Goal: Task Accomplishment & Management: Complete application form

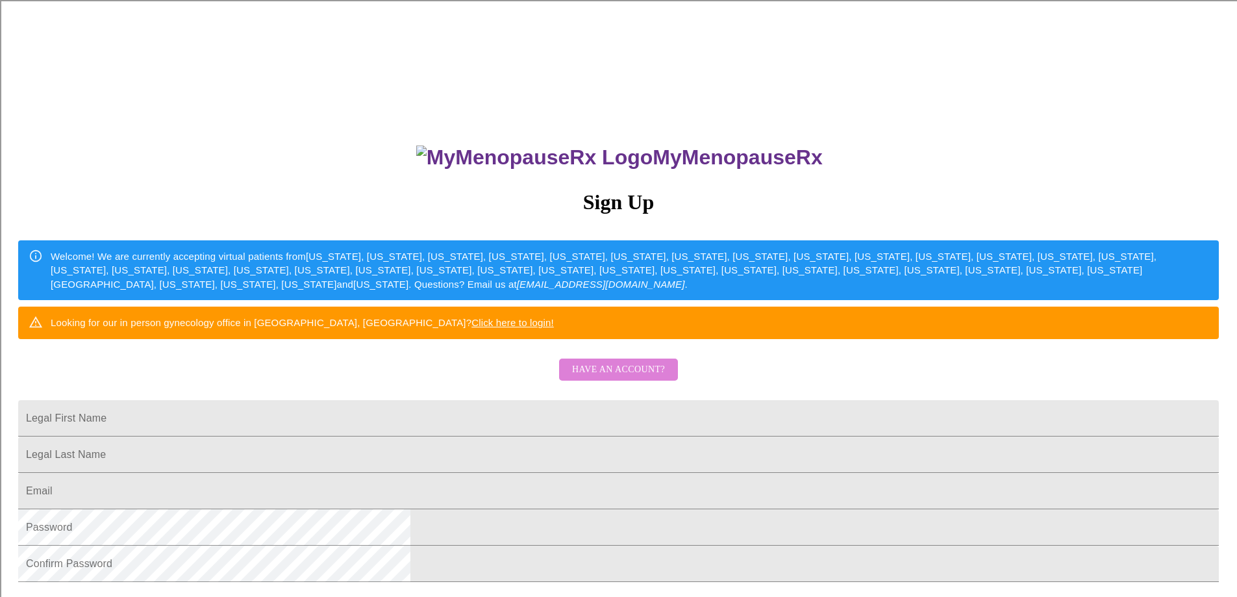
click at [631, 378] on span "Have an account?" at bounding box center [618, 370] width 93 height 16
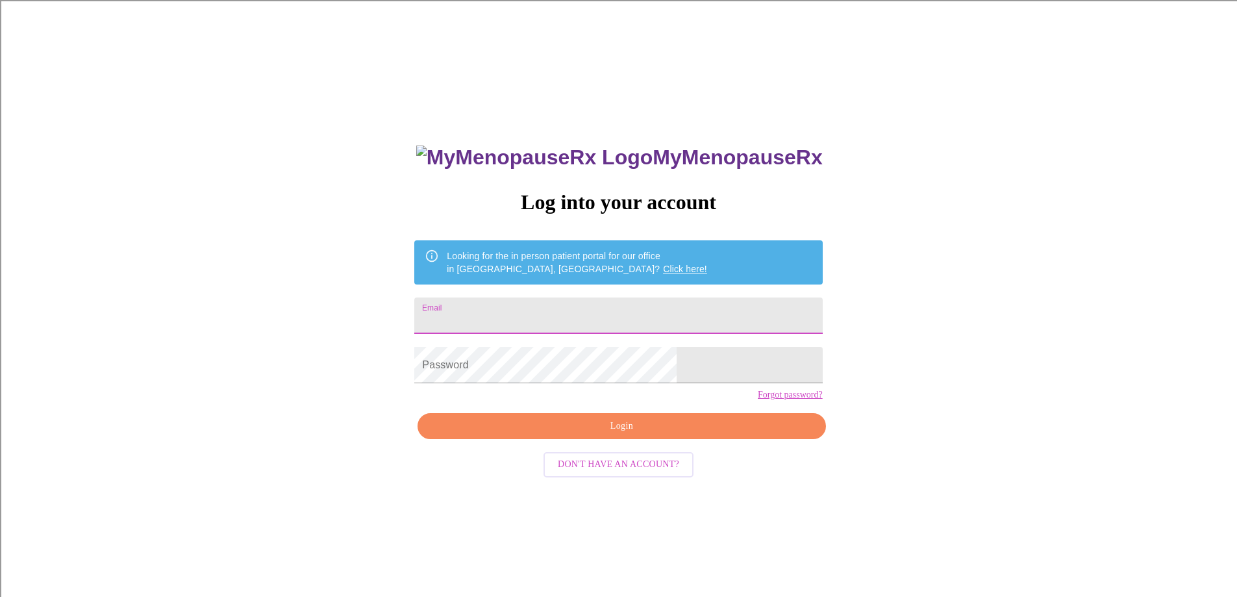
click at [589, 303] on input "Email" at bounding box center [618, 316] width 408 height 36
type input "[EMAIL_ADDRESS][DOMAIN_NAME]"
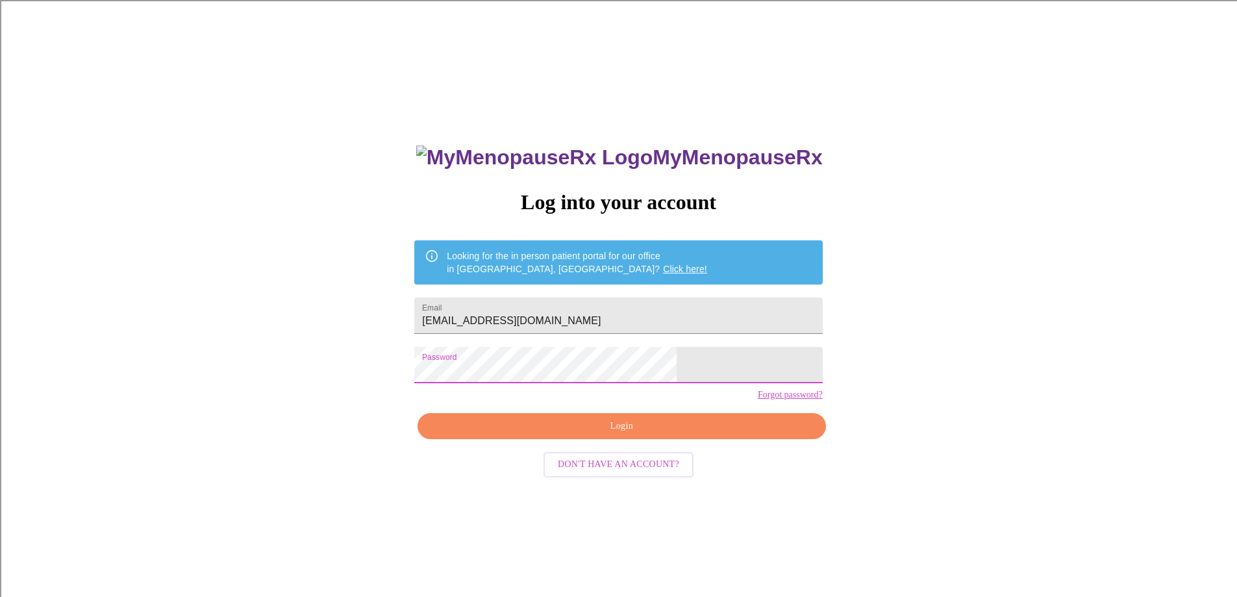
click at [640, 435] on span "Login" at bounding box center [622, 426] width 378 height 16
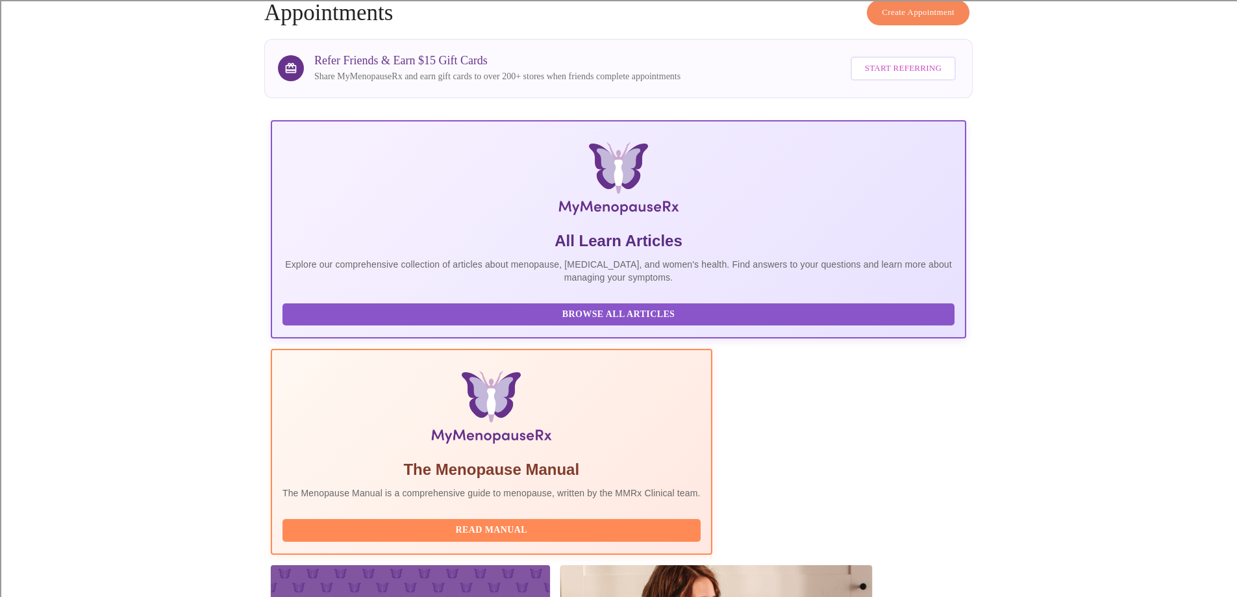
scroll to position [130, 0]
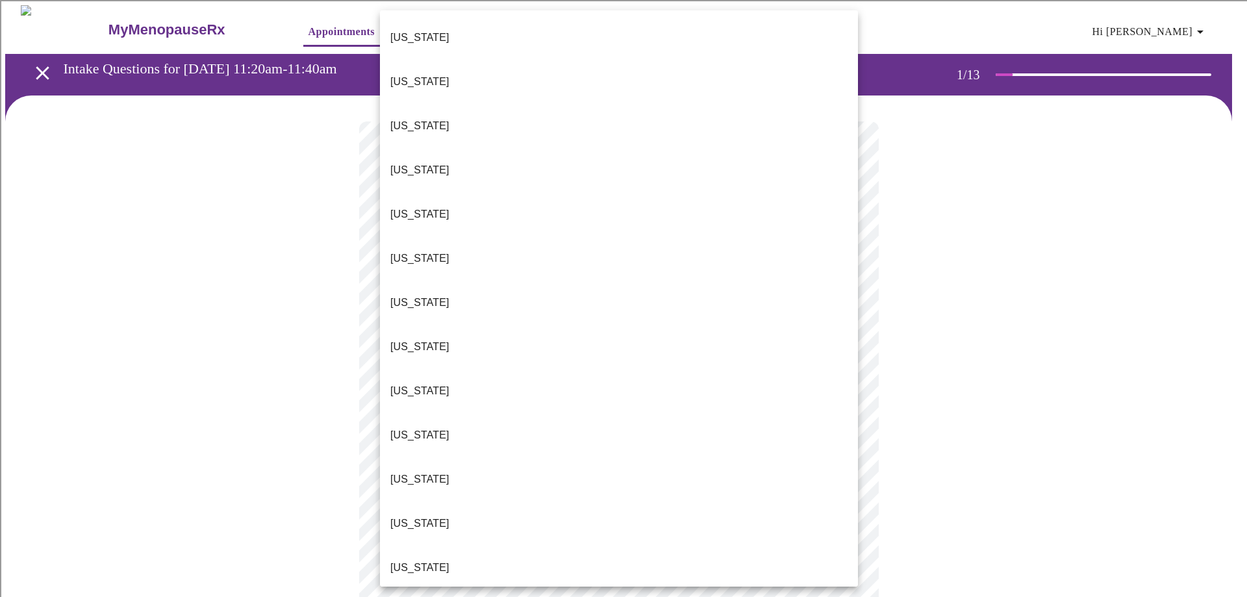
click at [413, 560] on p "[US_STATE]" at bounding box center [419, 568] width 59 height 16
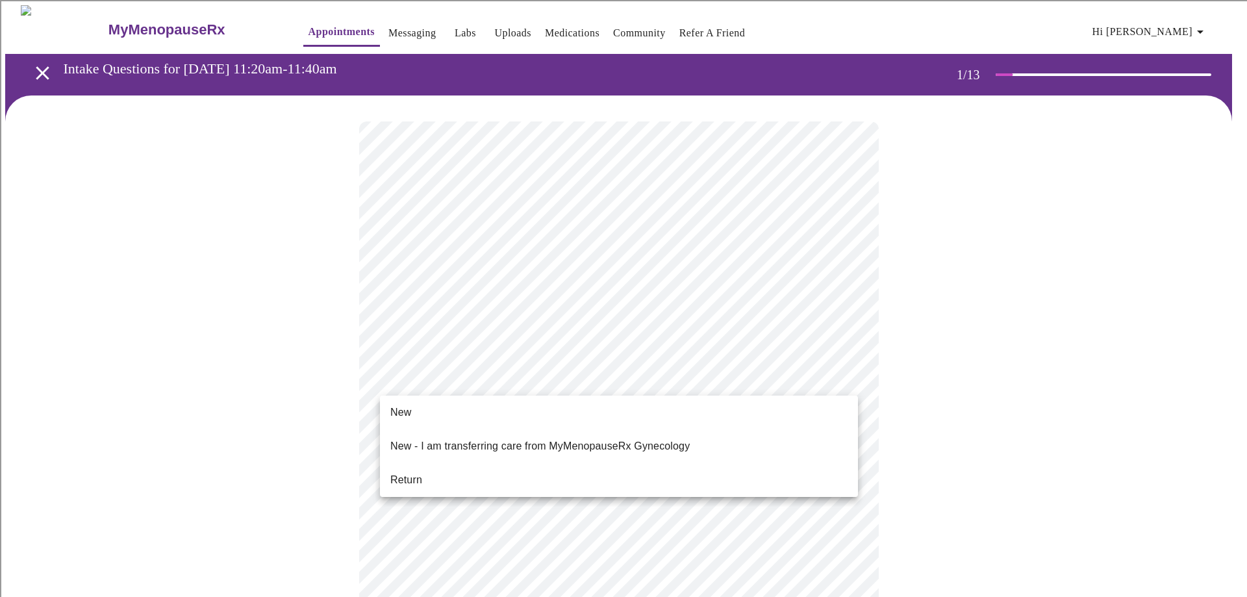
click at [434, 477] on li "Return" at bounding box center [619, 479] width 478 height 23
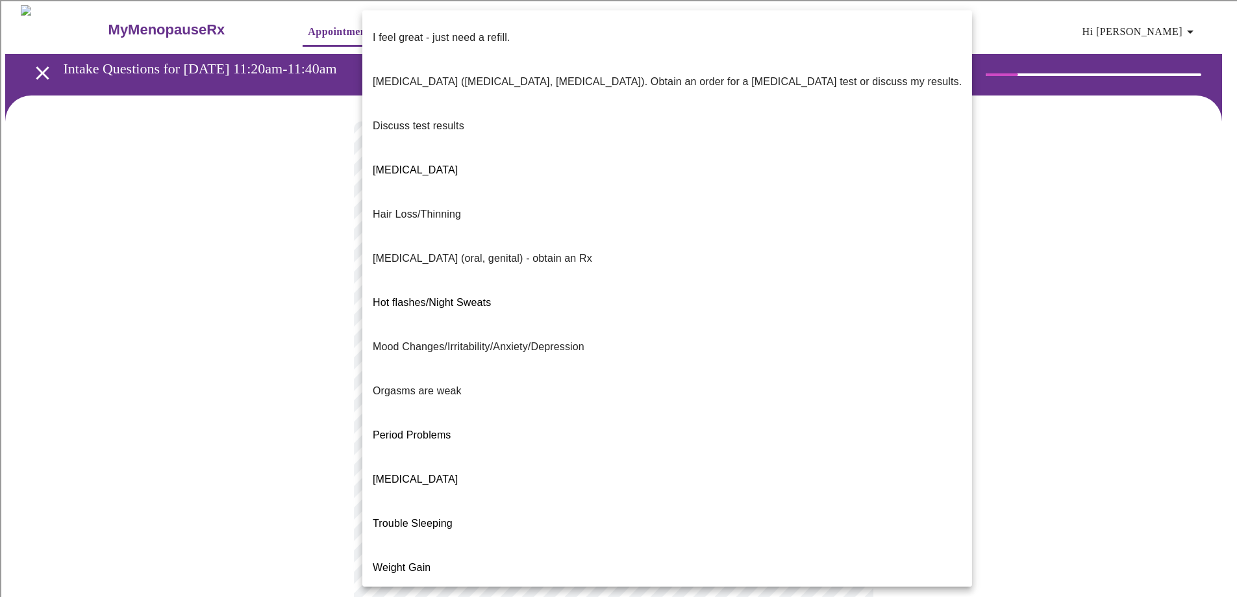
click at [482, 262] on body "MyMenopauseRx Appointments Messaging Labs Uploads Medications Community Refer a…" at bounding box center [618, 505] width 1227 height 1001
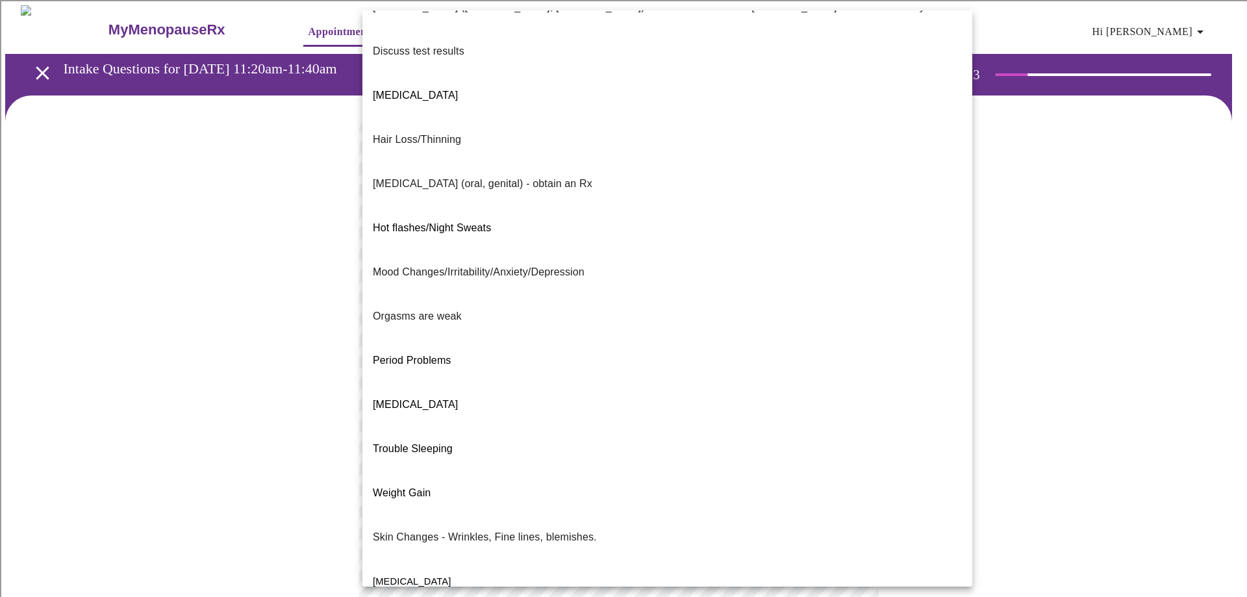
scroll to position [76, 0]
click at [424, 486] on span "Weight Gain" at bounding box center [402, 491] width 58 height 11
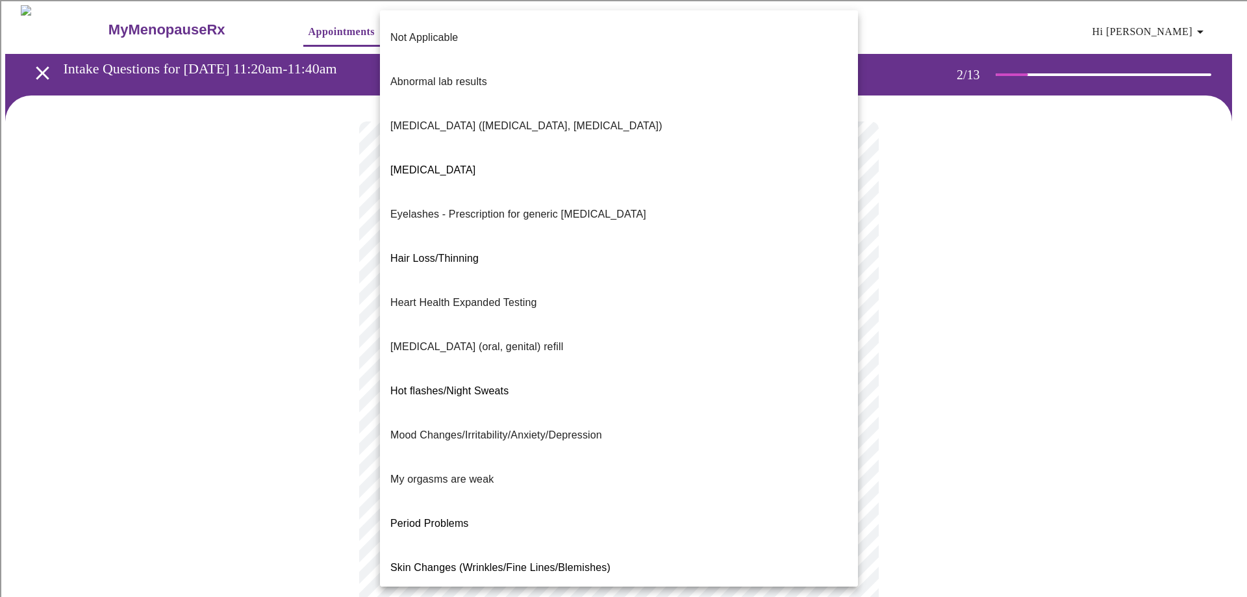
click at [468, 385] on body "MyMenopauseRx Appointments Messaging Labs Uploads Medications Community Refer a…" at bounding box center [623, 502] width 1237 height 994
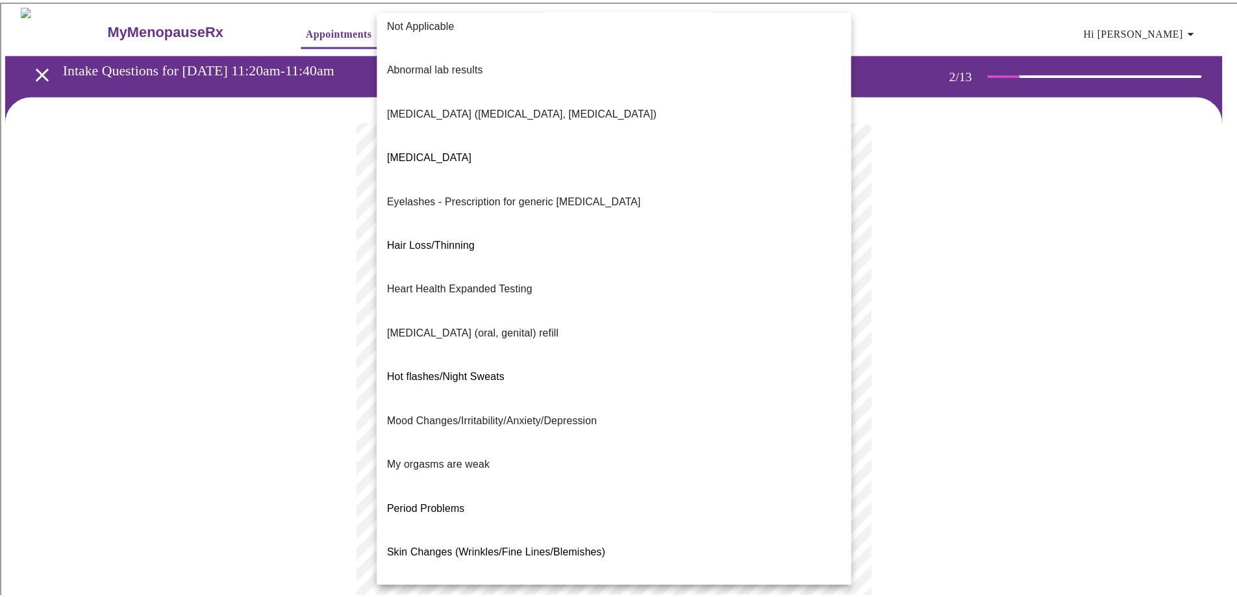
scroll to position [0, 0]
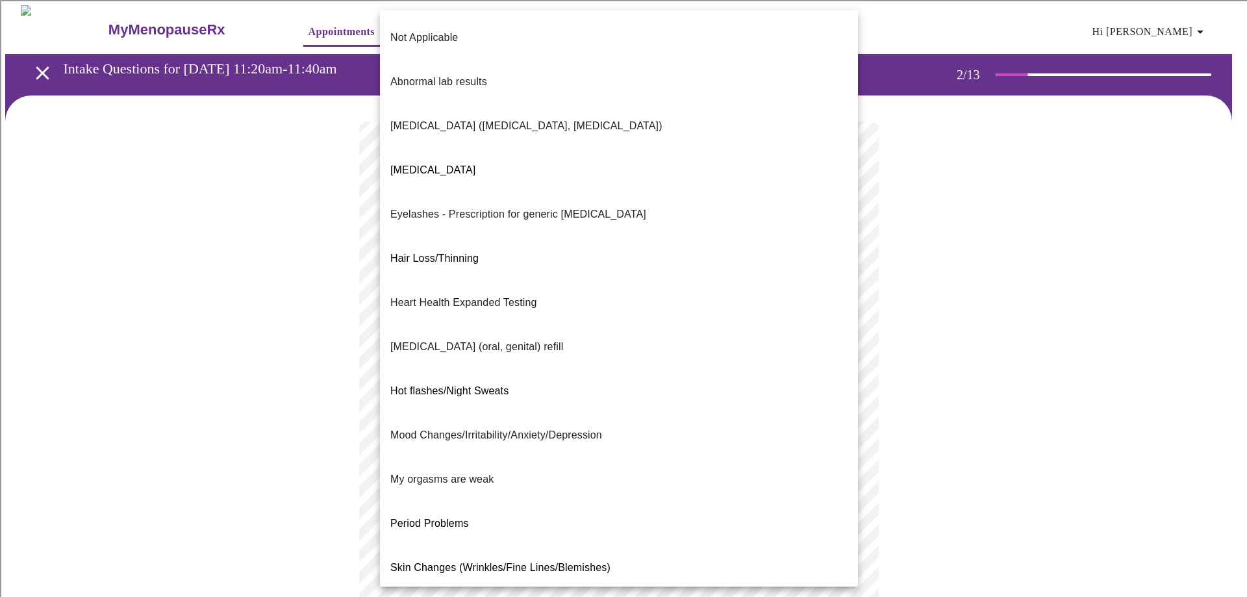
click at [431, 30] on p "Not Applicable" at bounding box center [424, 38] width 68 height 16
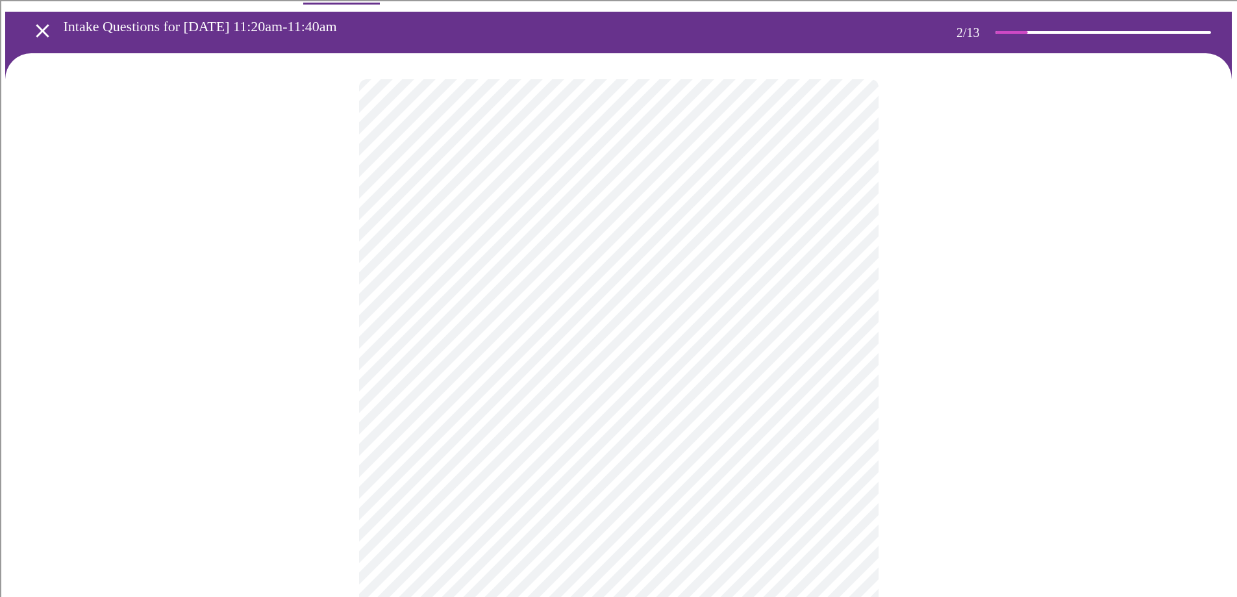
scroll to position [65, 0]
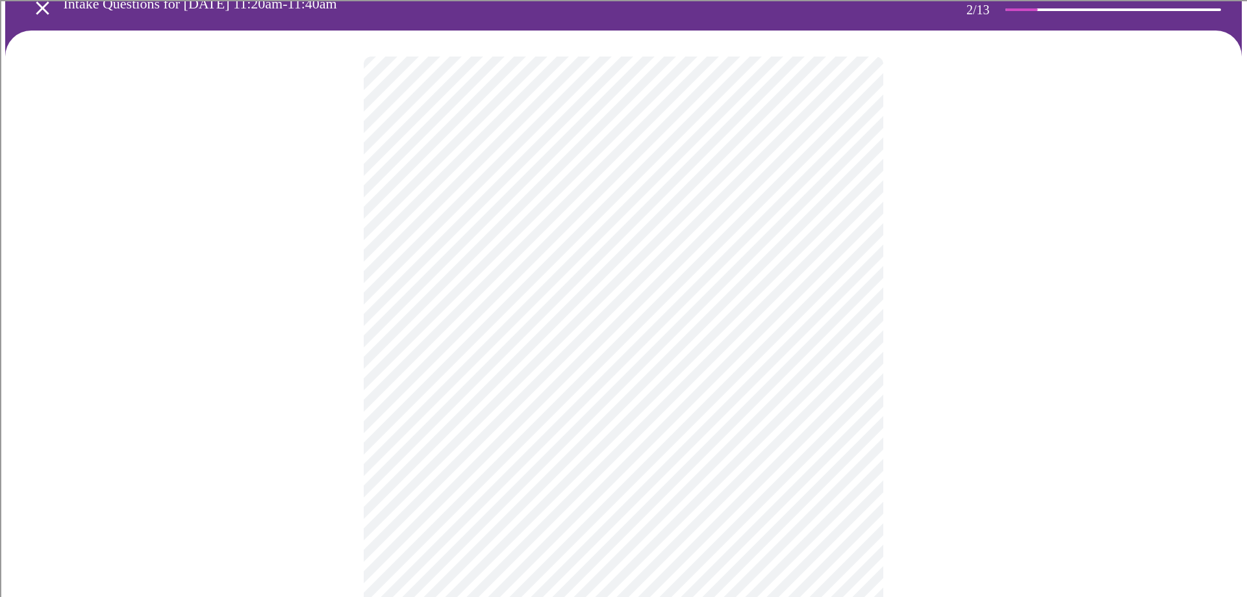
click at [494, 444] on body "MyMenopauseRx Appointments Messaging Labs Uploads Medications Community Refer a…" at bounding box center [623, 433] width 1237 height 986
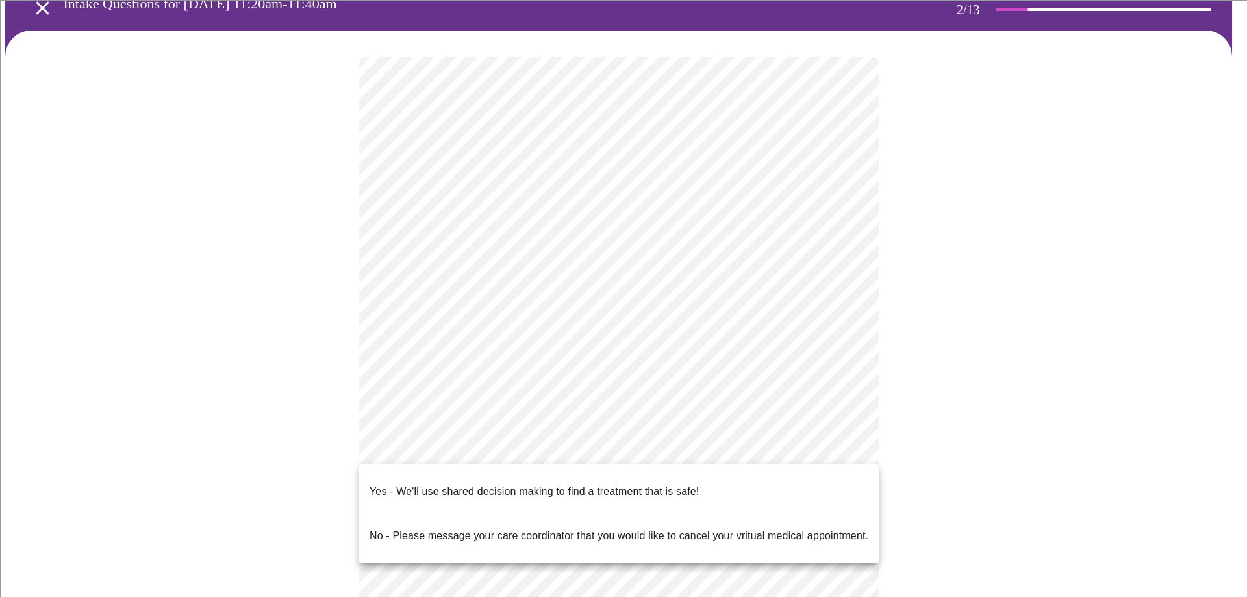
click at [422, 484] on p "Yes - We'll use shared decision making to find a treatment that is safe!" at bounding box center [534, 492] width 329 height 16
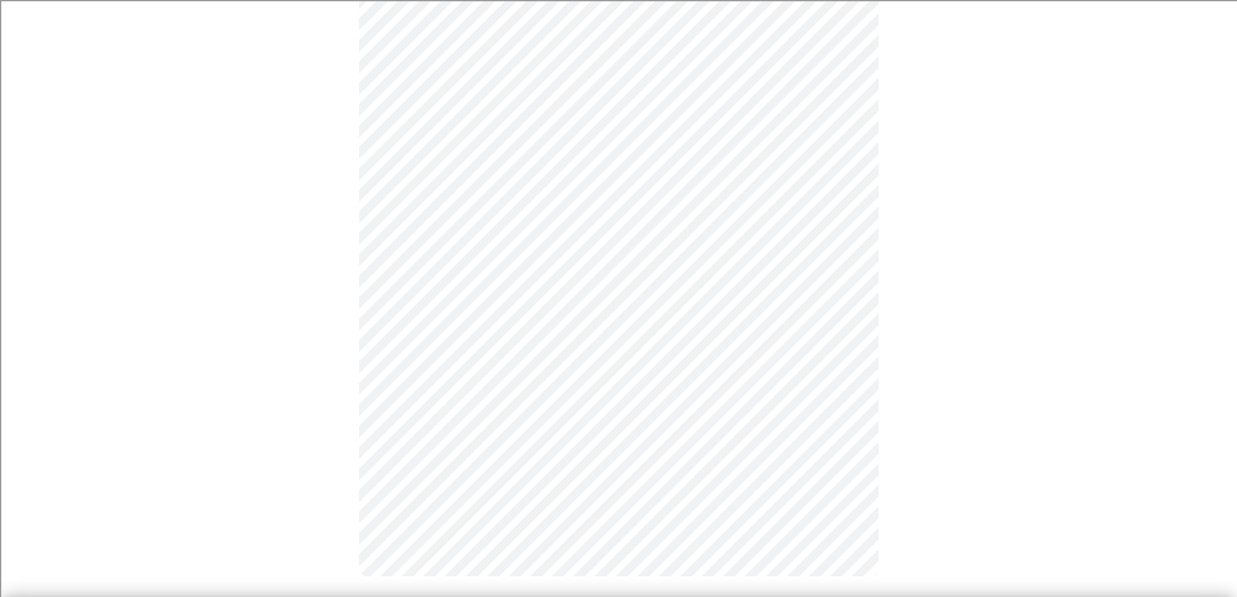
scroll to position [0, 0]
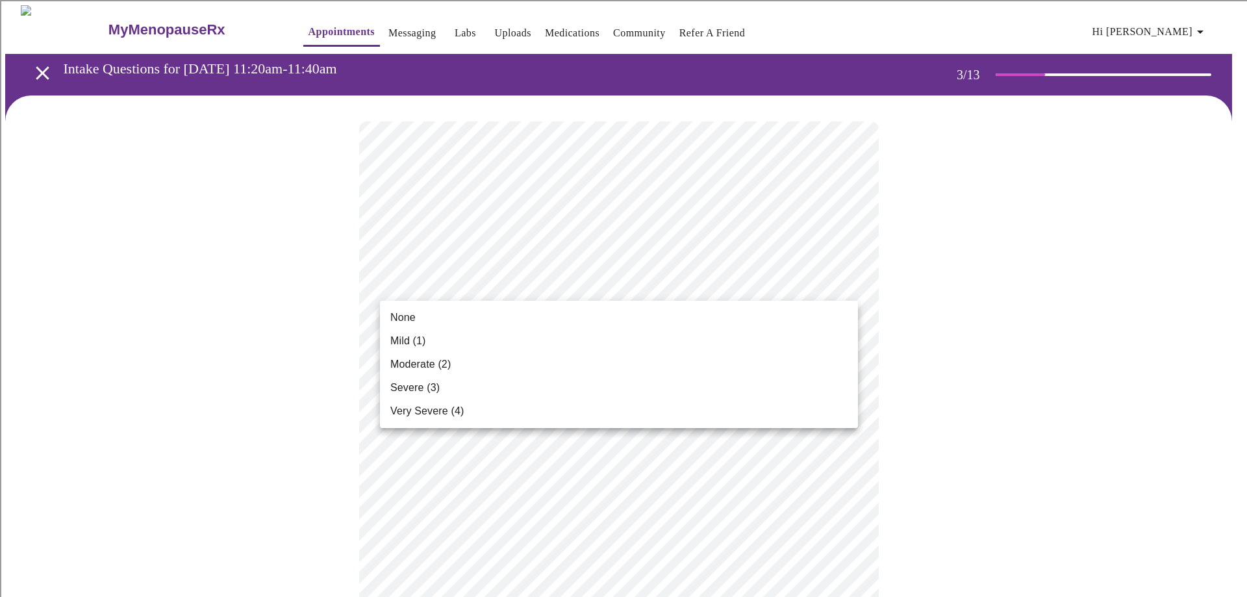
click at [482, 320] on li "None" at bounding box center [619, 317] width 478 height 23
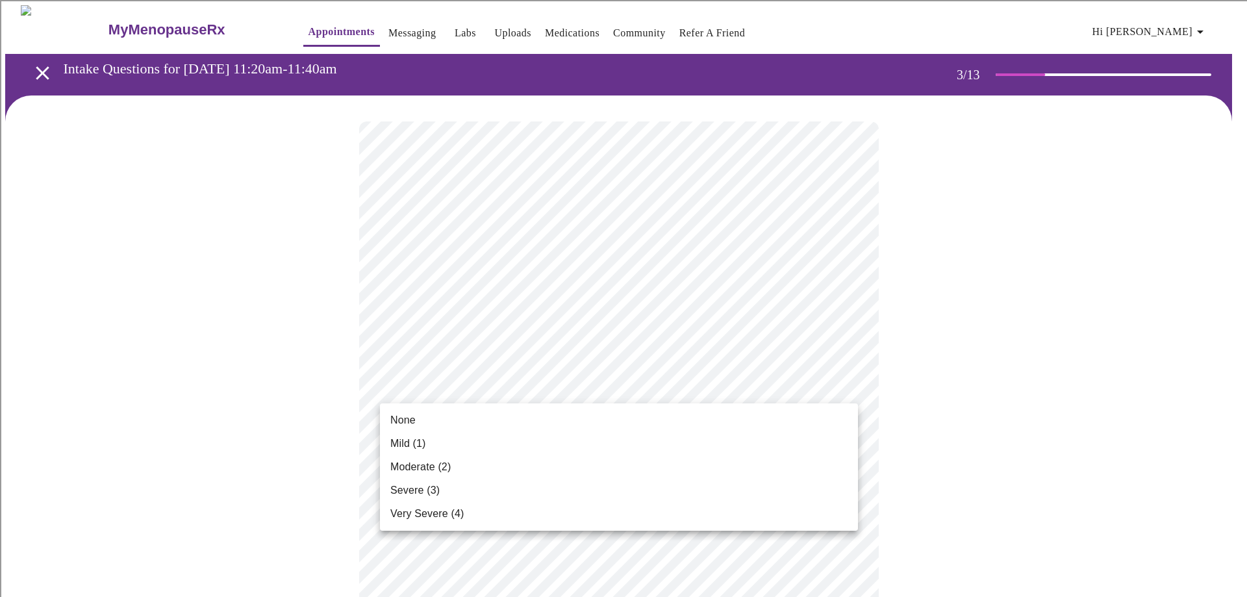
click at [435, 411] on li "None" at bounding box center [619, 420] width 478 height 23
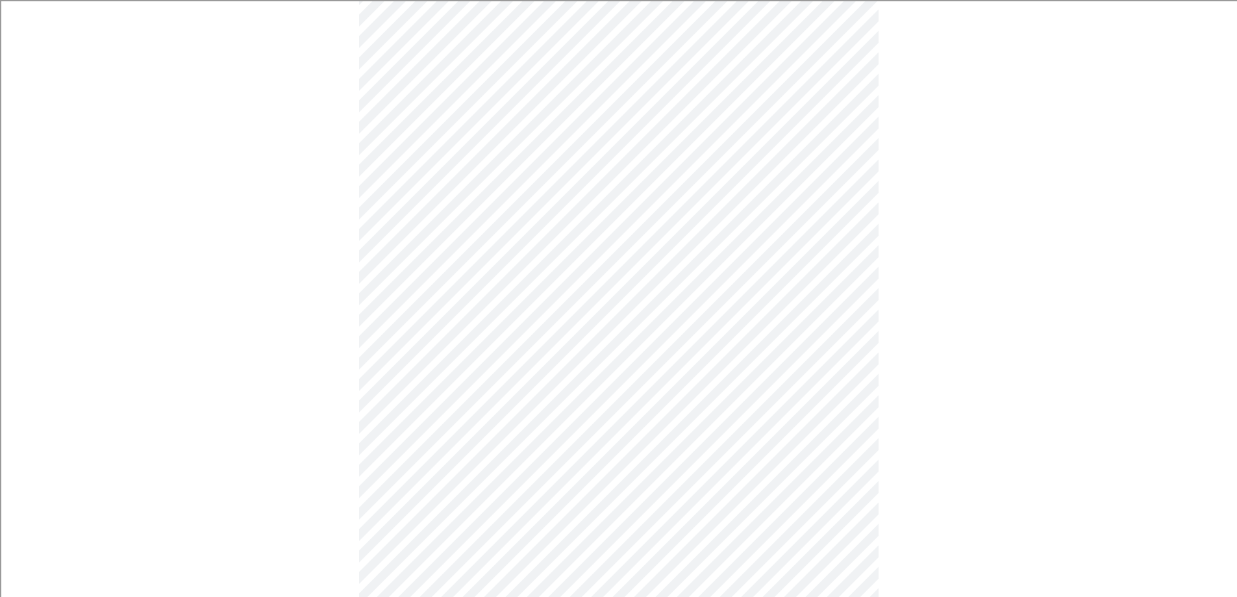
scroll to position [130, 0]
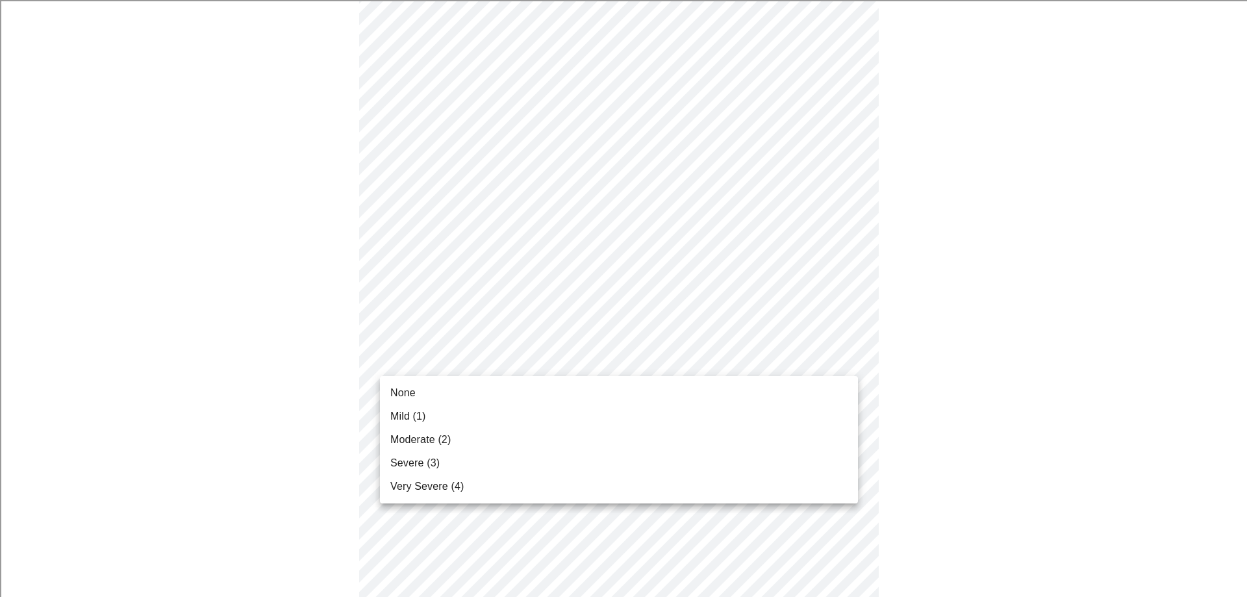
click at [450, 423] on li "Mild (1)" at bounding box center [619, 416] width 478 height 23
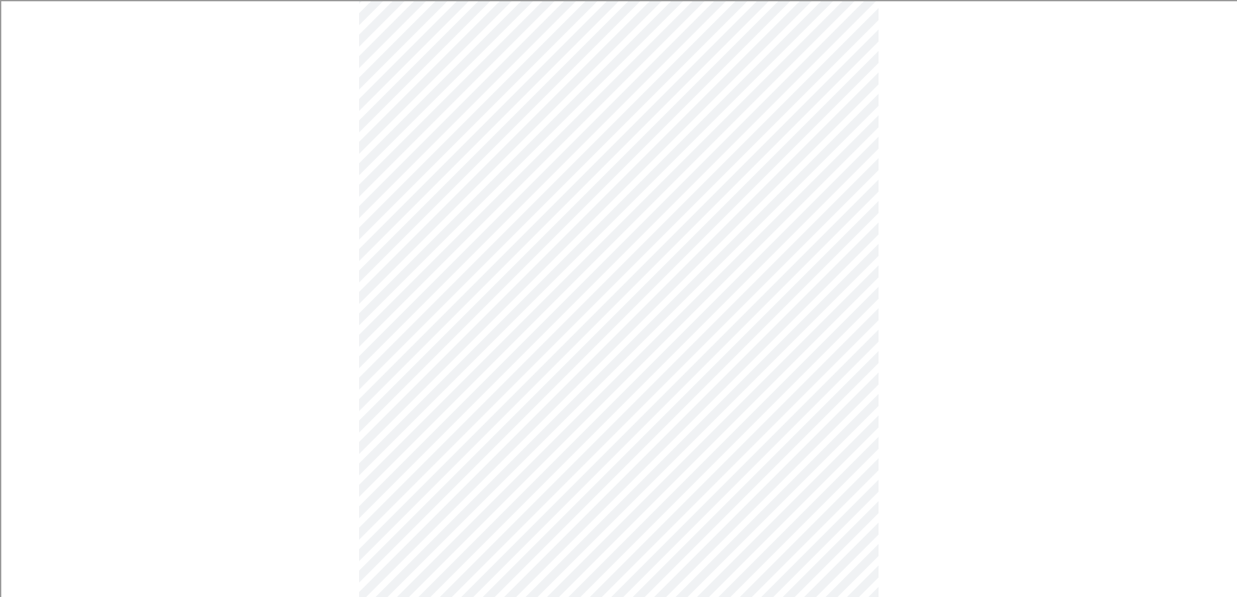
scroll to position [195, 0]
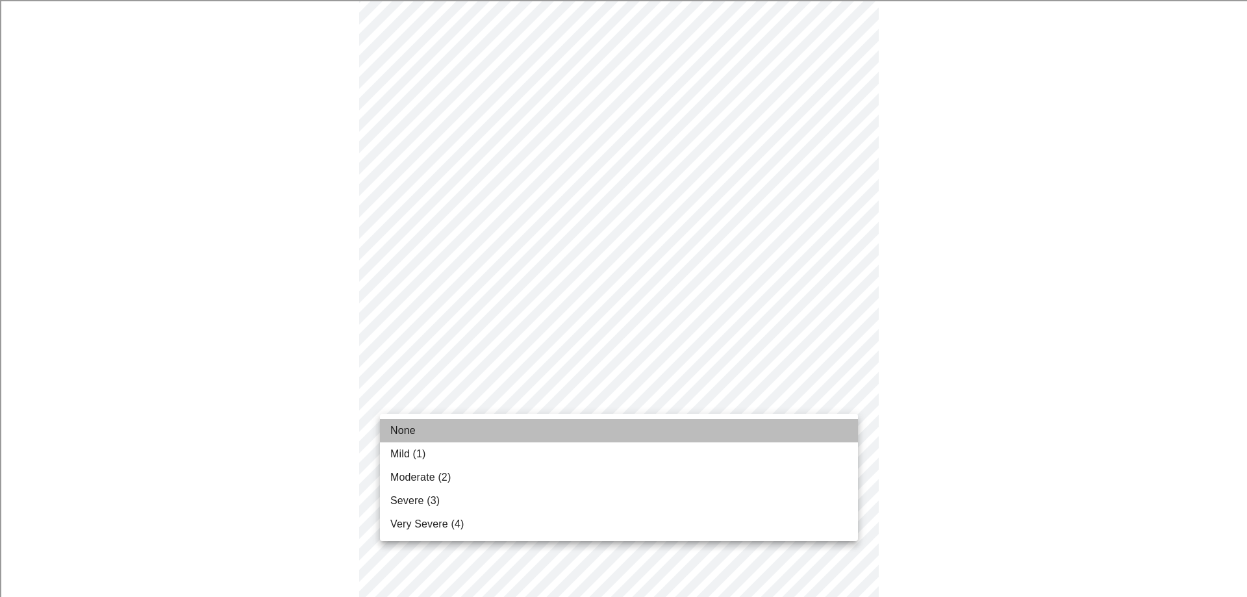
click at [530, 435] on li "None" at bounding box center [619, 430] width 478 height 23
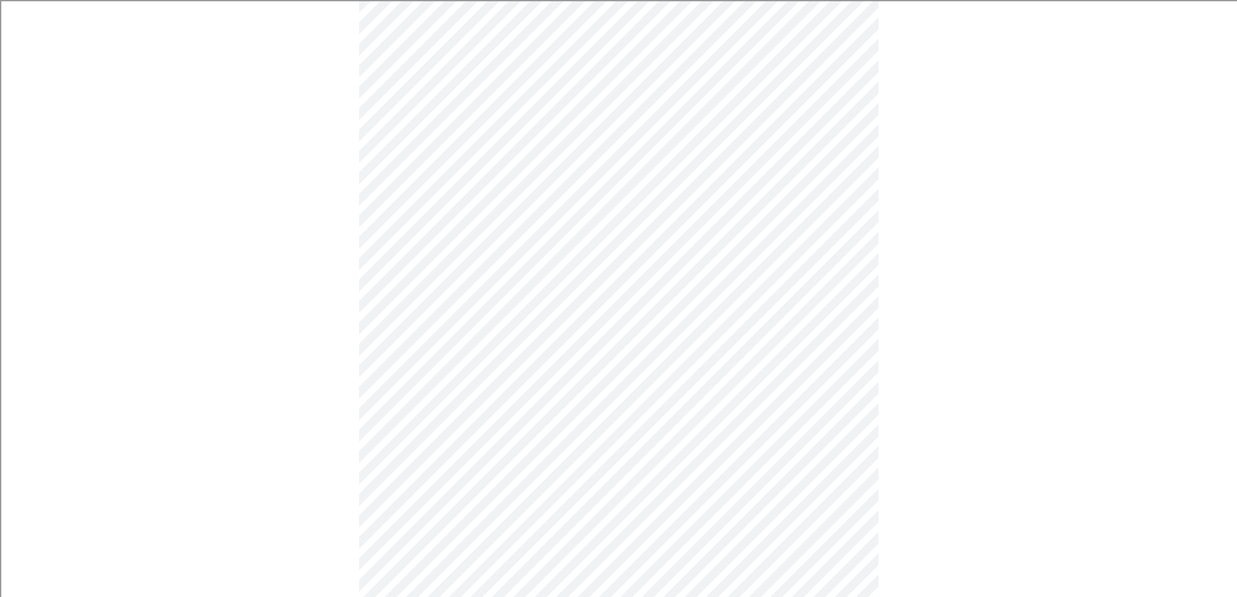
scroll to position [325, 0]
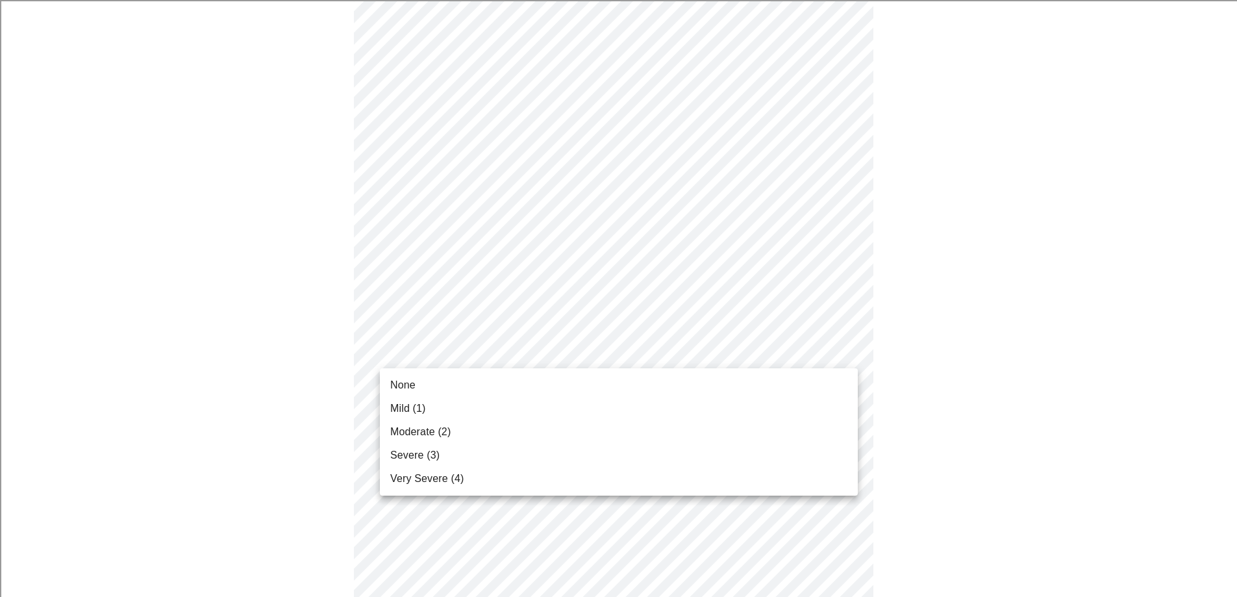
click at [506, 349] on body "MyMenopauseRx Appointments Messaging Labs Uploads Medications Community Refer a…" at bounding box center [618, 557] width 1227 height 1755
click at [484, 388] on li "None" at bounding box center [619, 385] width 478 height 23
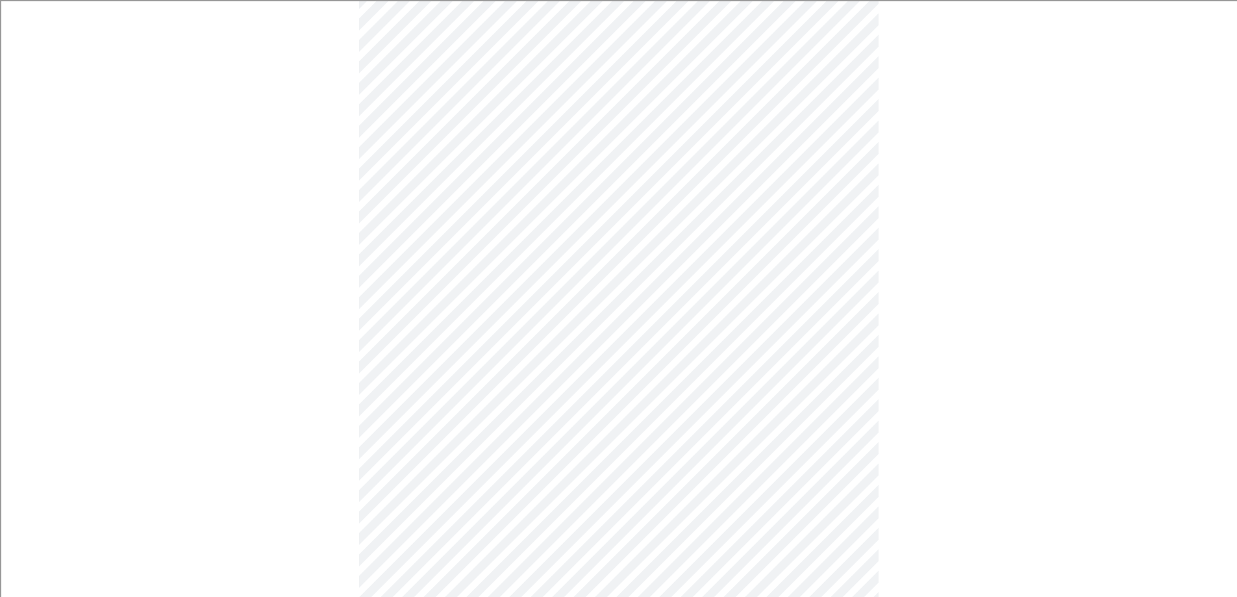
scroll to position [390, 0]
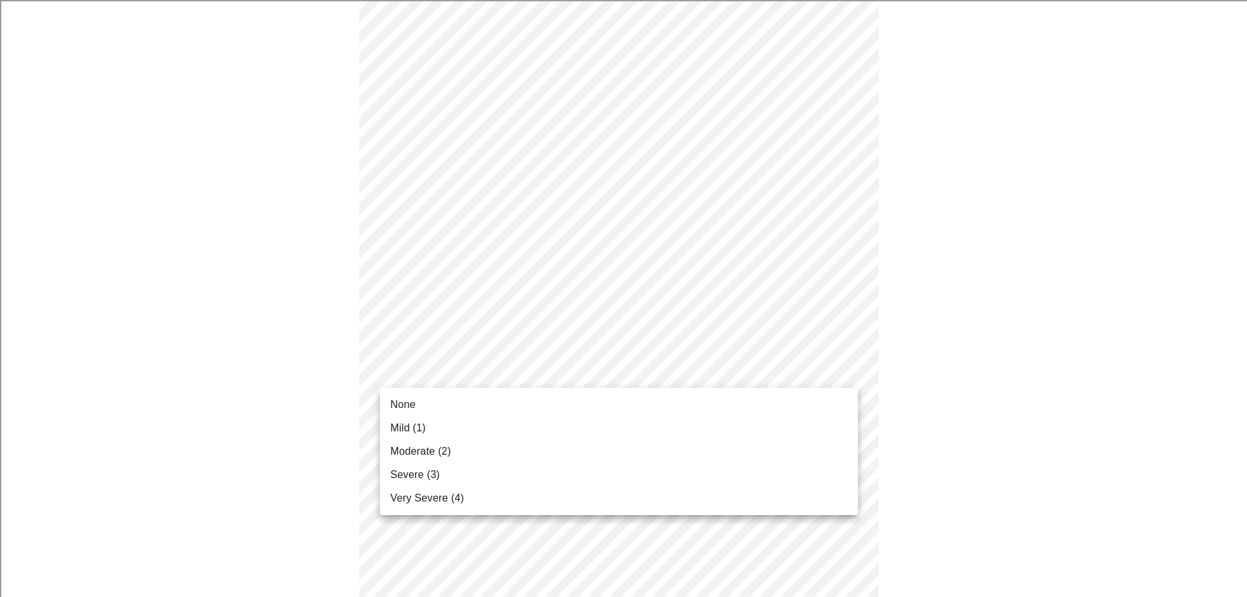
click at [479, 373] on body "MyMenopauseRx Appointments Messaging Labs Uploads Medications Community Refer a…" at bounding box center [623, 483] width 1237 height 1737
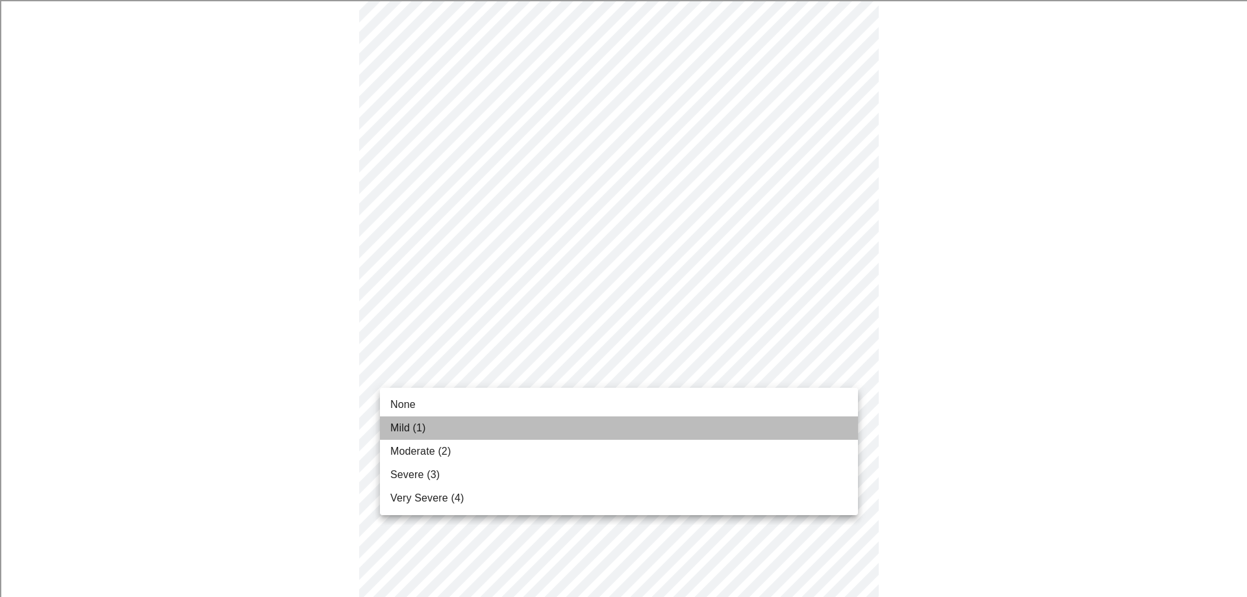
click at [451, 427] on li "Mild (1)" at bounding box center [619, 427] width 478 height 23
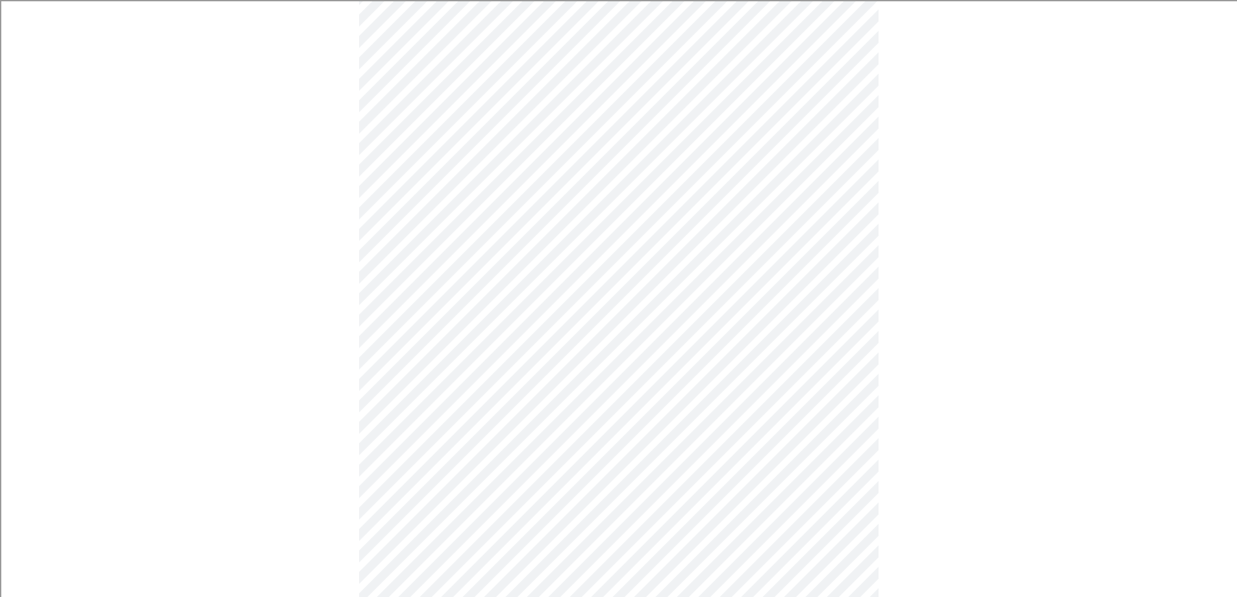
scroll to position [520, 0]
click at [518, 351] on body "MyMenopauseRx Appointments Messaging Labs Uploads Medications Community Refer a…" at bounding box center [618, 345] width 1227 height 1719
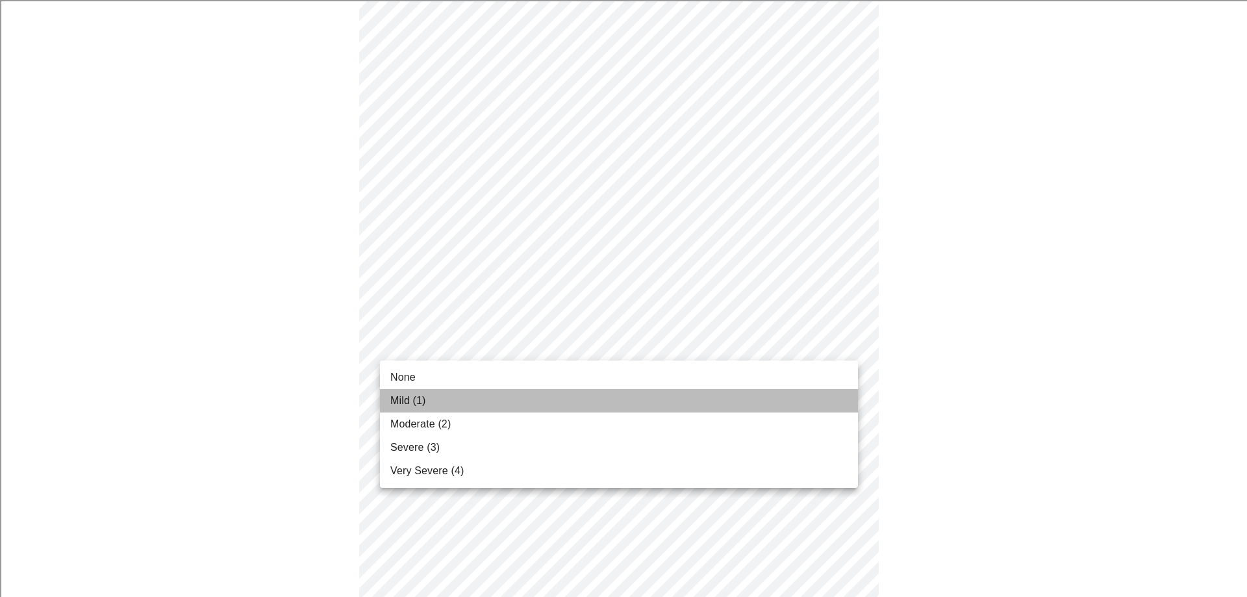
click at [476, 405] on li "Mild (1)" at bounding box center [619, 400] width 478 height 23
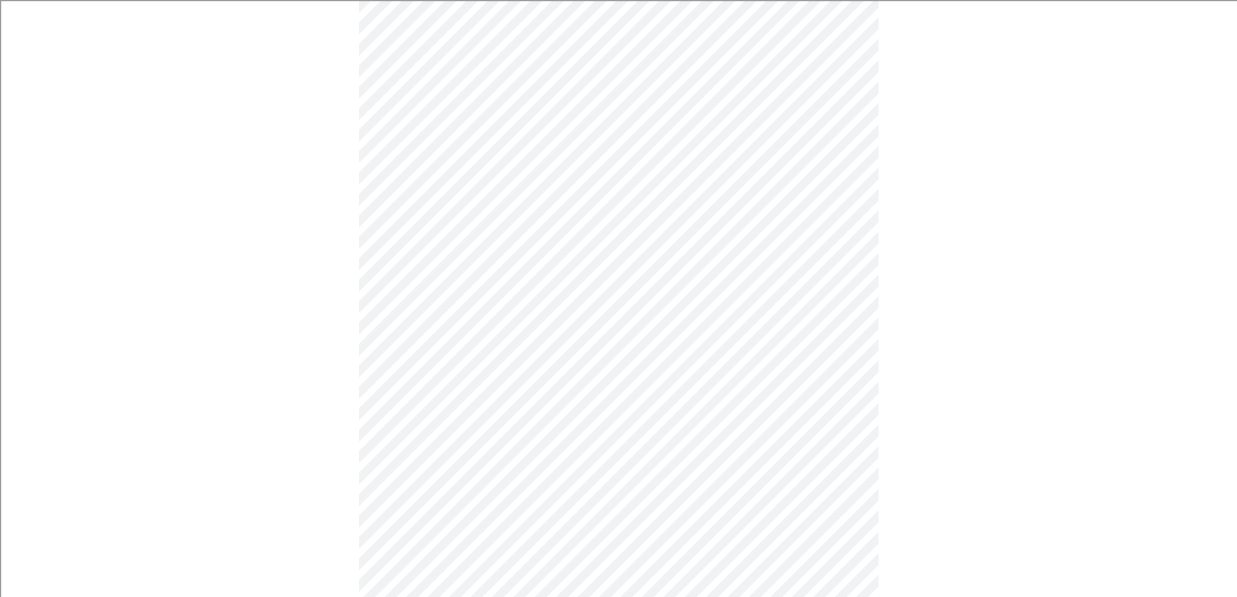
scroll to position [650, 0]
click at [458, 319] on body "MyMenopauseRx Appointments Messaging Labs Uploads Medications Community Refer a…" at bounding box center [623, 206] width 1237 height 1701
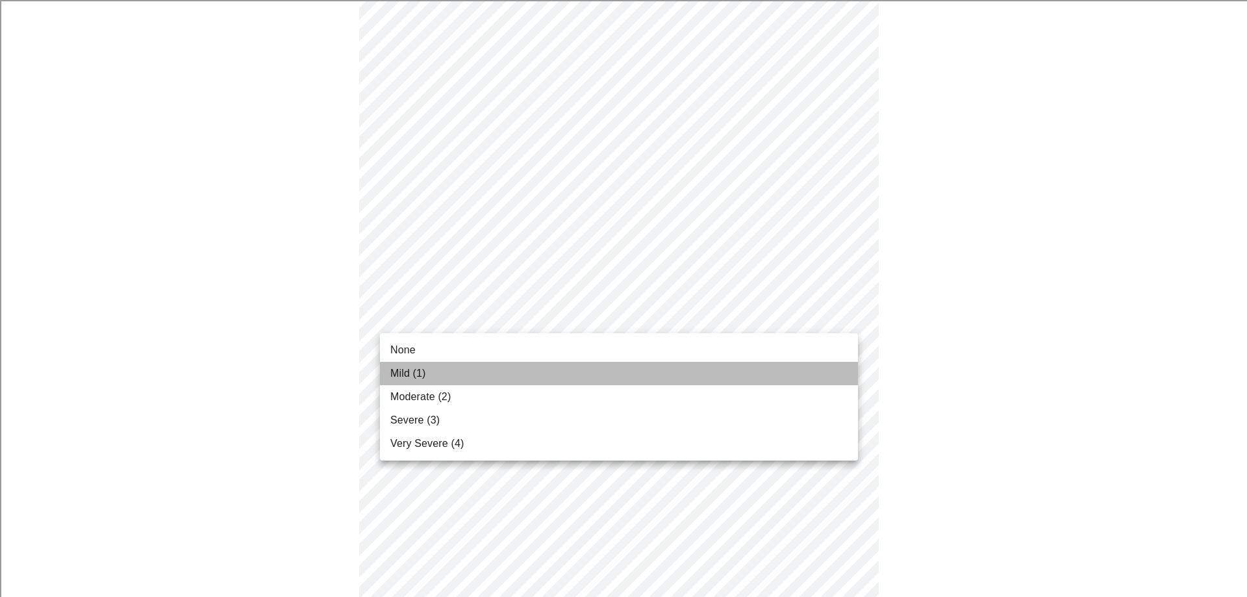
click at [442, 374] on li "Mild (1)" at bounding box center [619, 373] width 478 height 23
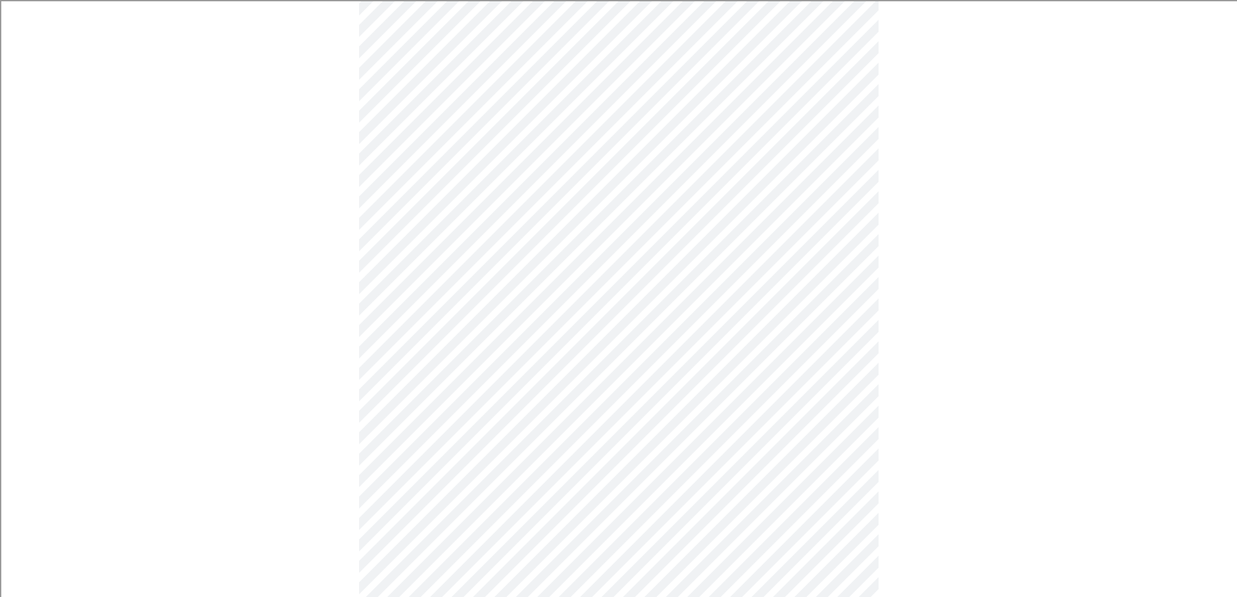
scroll to position [715, 0]
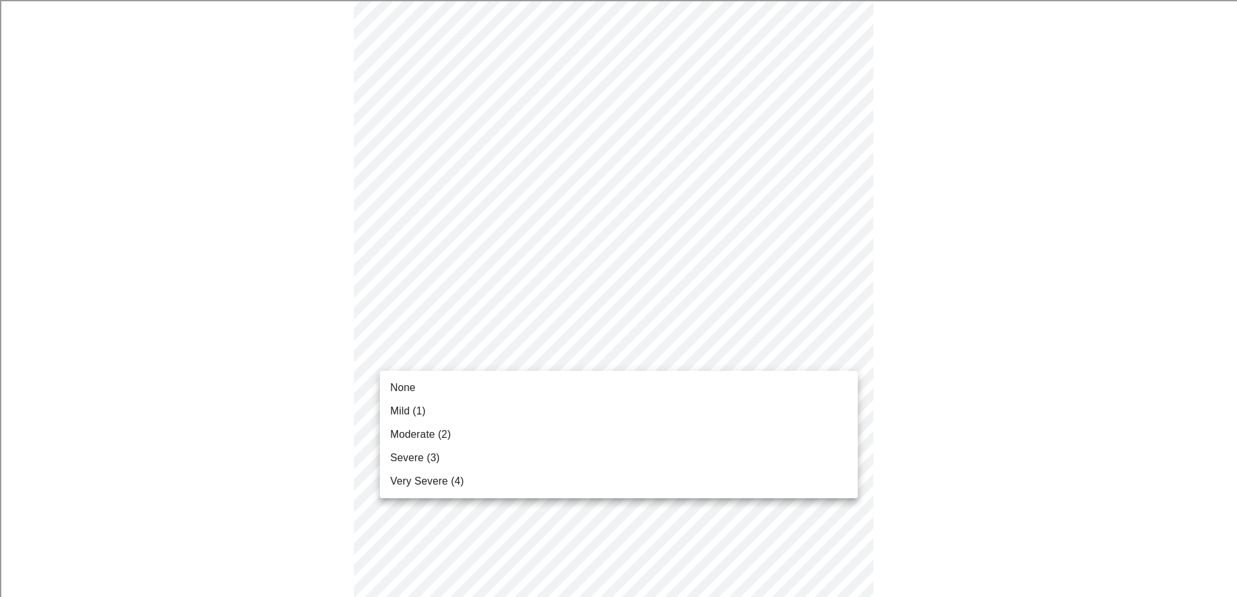
click at [482, 355] on body "MyMenopauseRx Appointments Messaging Labs Uploads Medications Community Refer a…" at bounding box center [618, 132] width 1227 height 1682
click at [420, 411] on span "Mild (1)" at bounding box center [408, 411] width 36 height 16
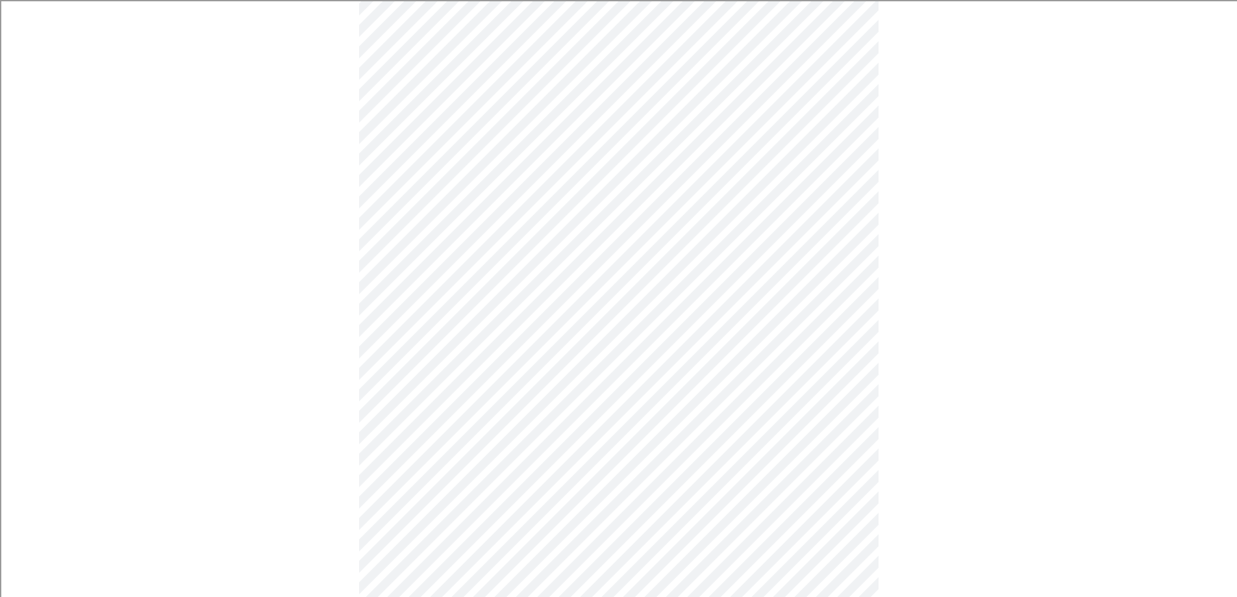
scroll to position [844, 0]
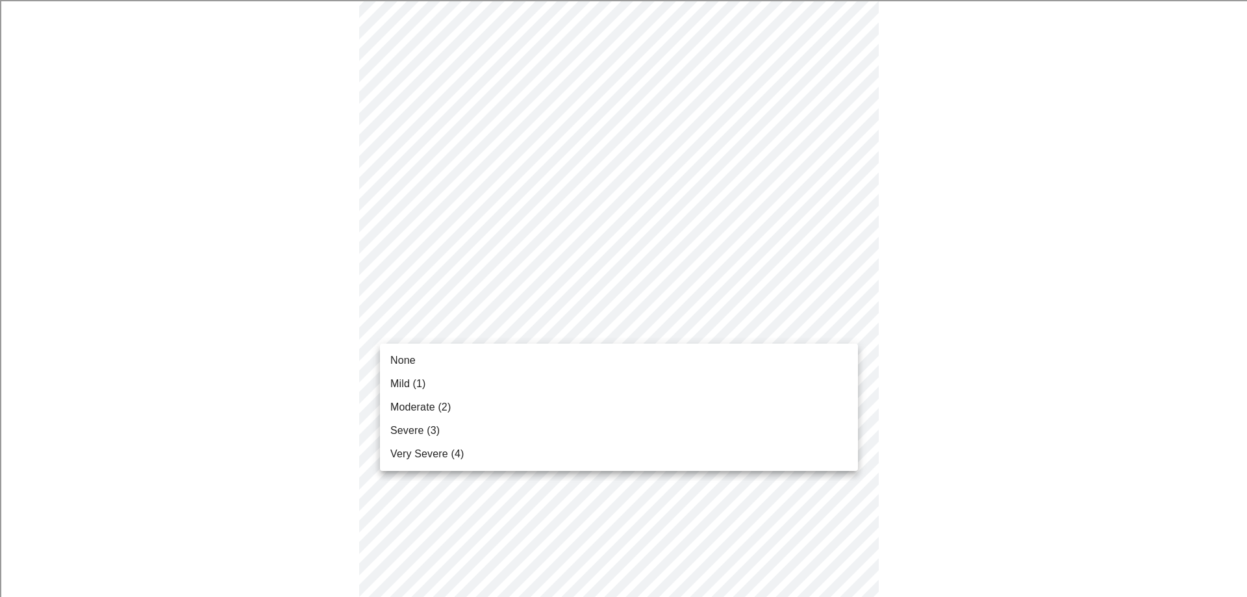
click at [446, 385] on li "Mild (1)" at bounding box center [619, 383] width 478 height 23
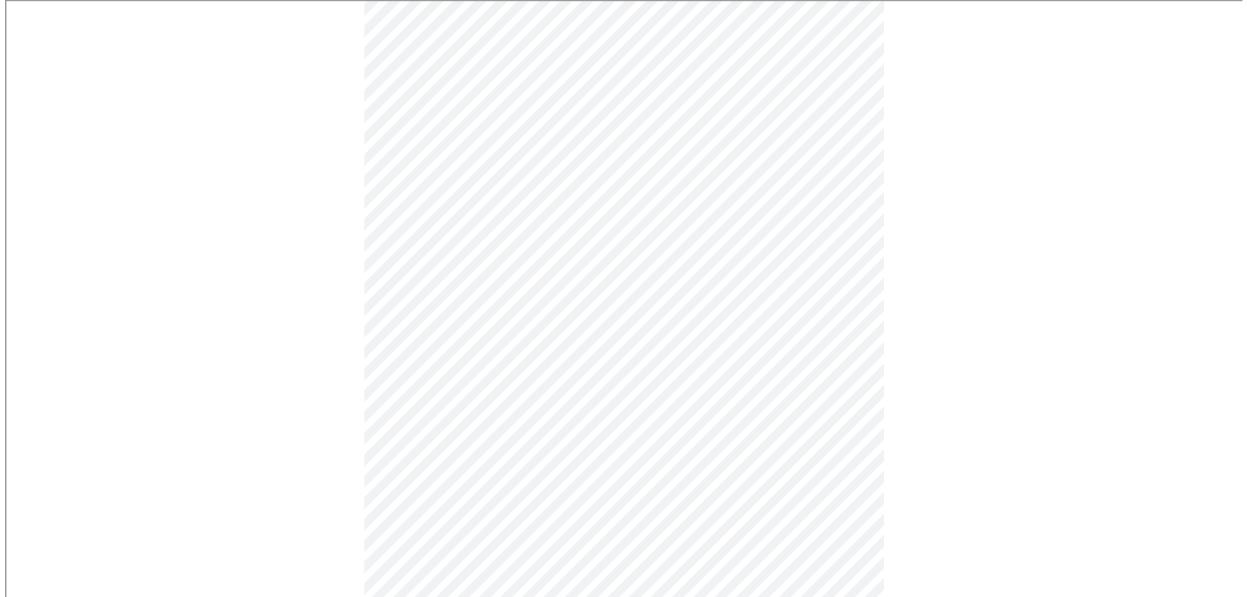
scroll to position [949, 0]
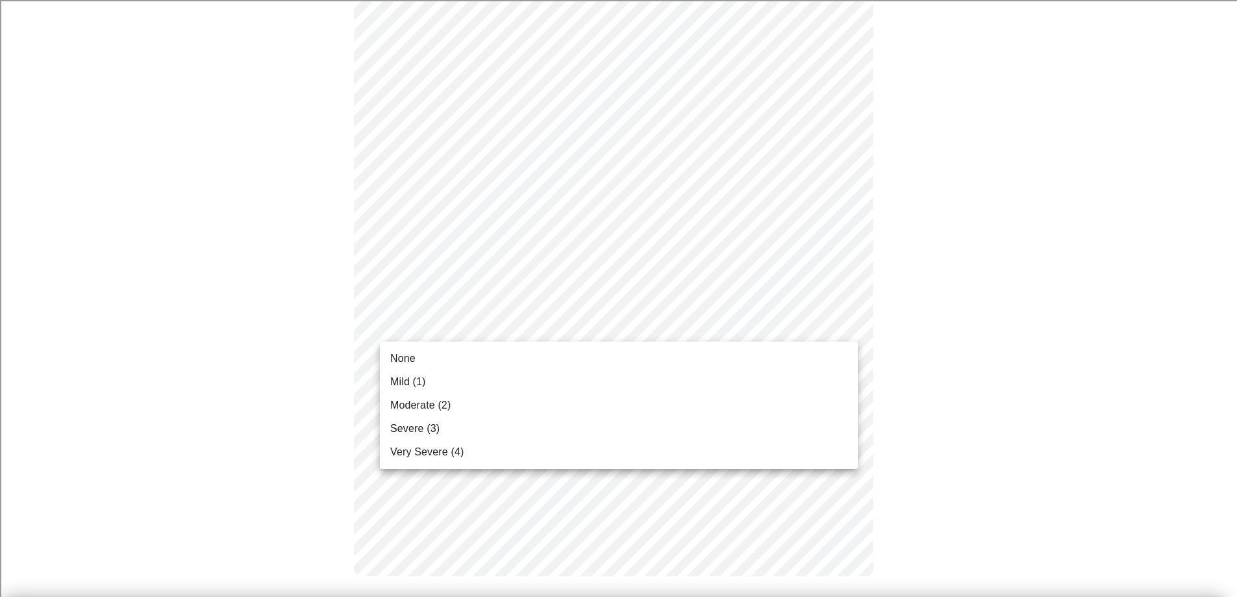
click at [418, 375] on span "Mild (1)" at bounding box center [408, 382] width 36 height 16
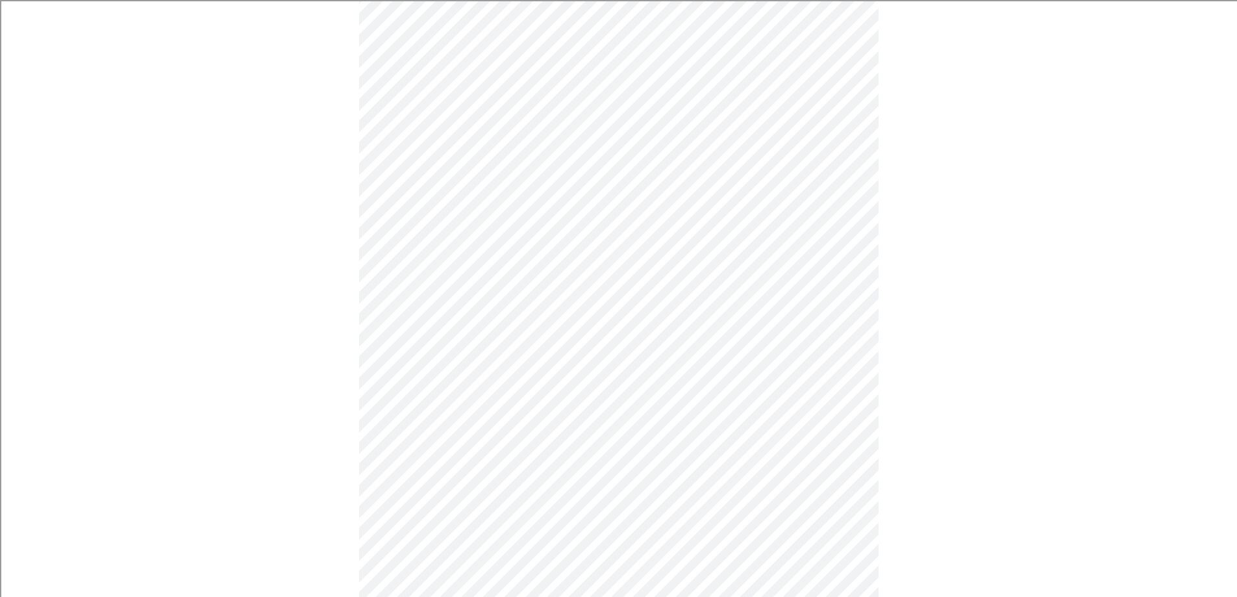
scroll to position [325, 0]
click at [600, 466] on body "MyMenopauseRx Appointments Messaging Labs Uploads Medications Community Refer a…" at bounding box center [618, 371] width 1227 height 1382
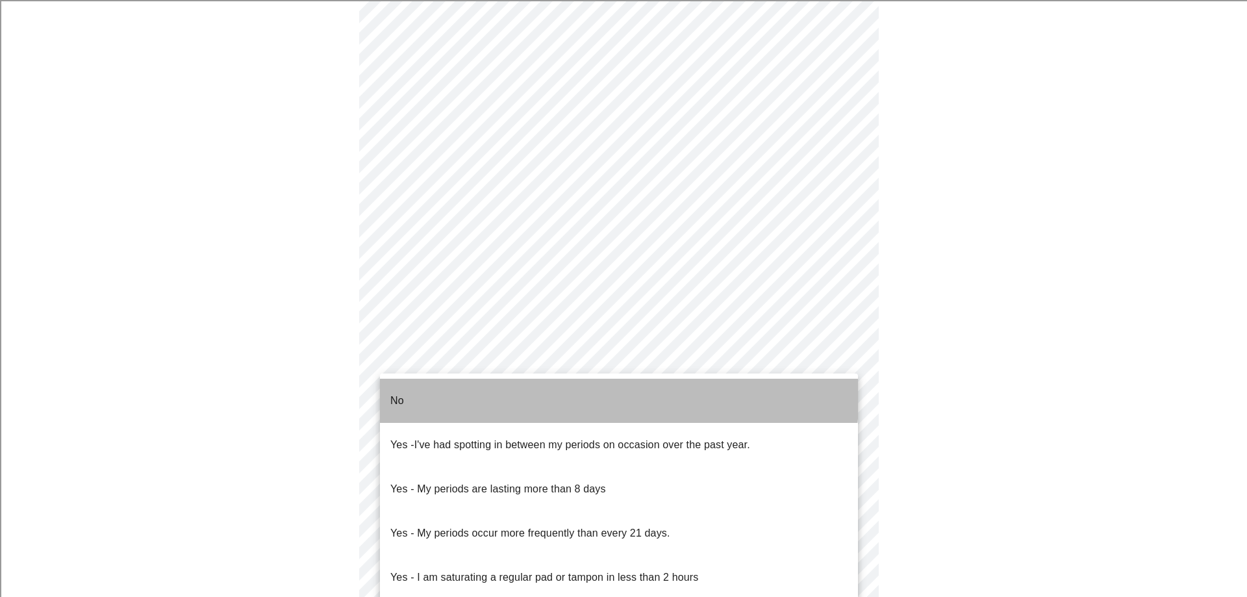
click at [488, 388] on li "No" at bounding box center [619, 401] width 478 height 44
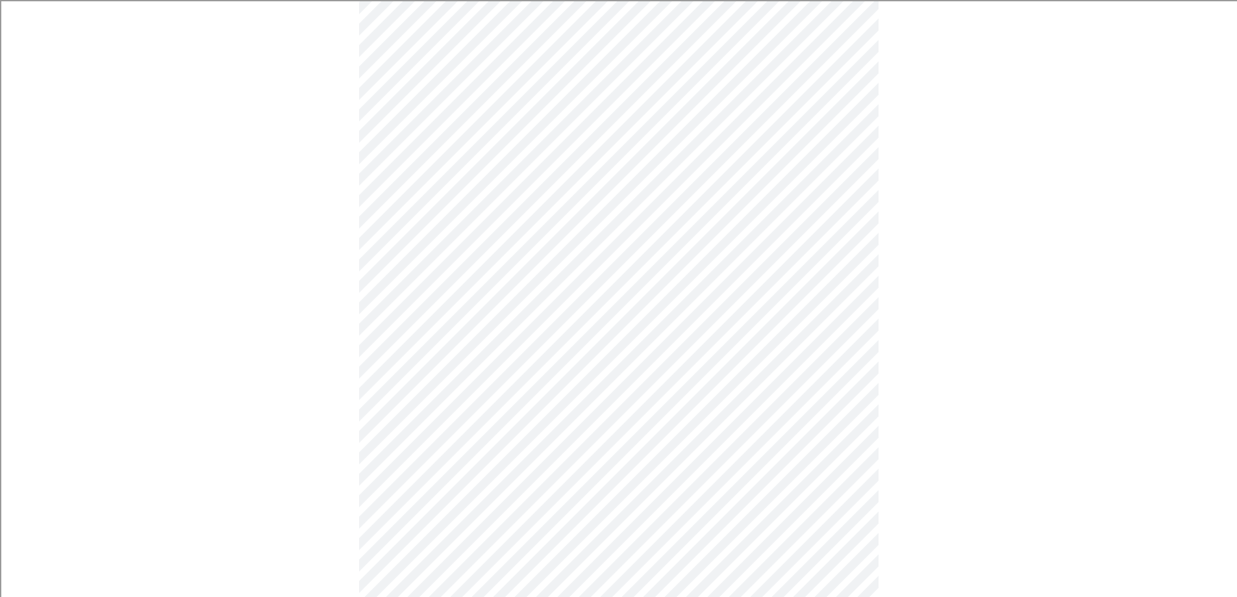
scroll to position [455, 0]
click at [513, 437] on body "MyMenopauseRx Appointments Messaging Labs Uploads Medications Community Refer a…" at bounding box center [623, 237] width 1237 height 1375
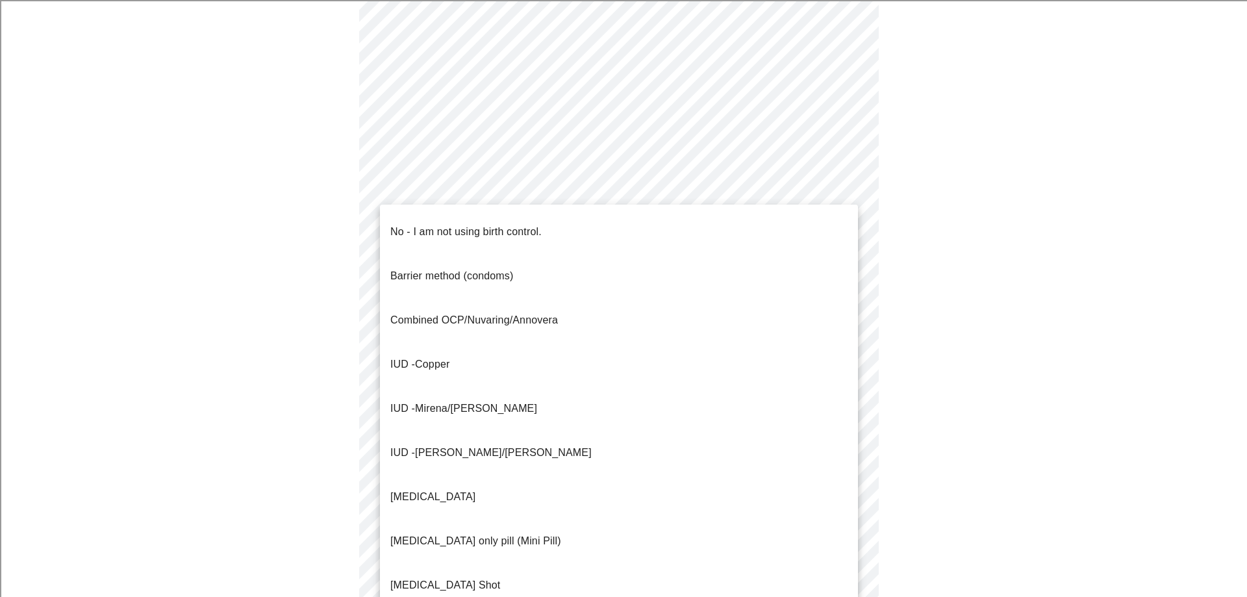
click at [493, 224] on p "No - I am not using birth control." at bounding box center [465, 232] width 151 height 16
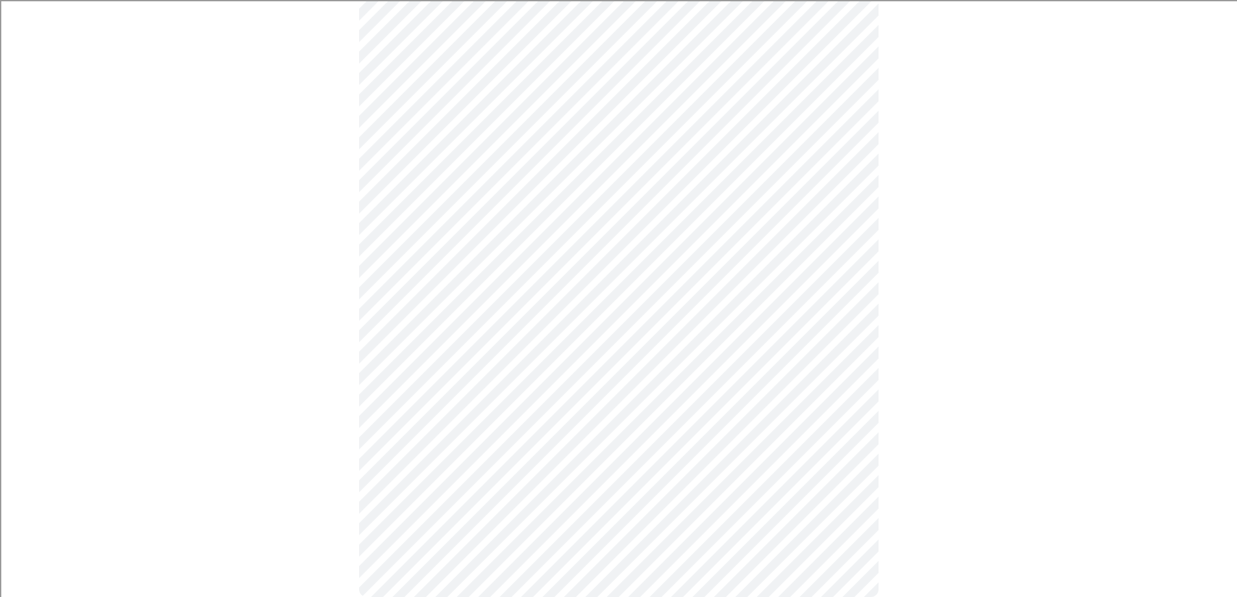
scroll to position [650, 0]
click at [507, 327] on body "MyMenopauseRx Appointments Messaging Labs Uploads Medications Community Refer a…" at bounding box center [623, 39] width 1237 height 1367
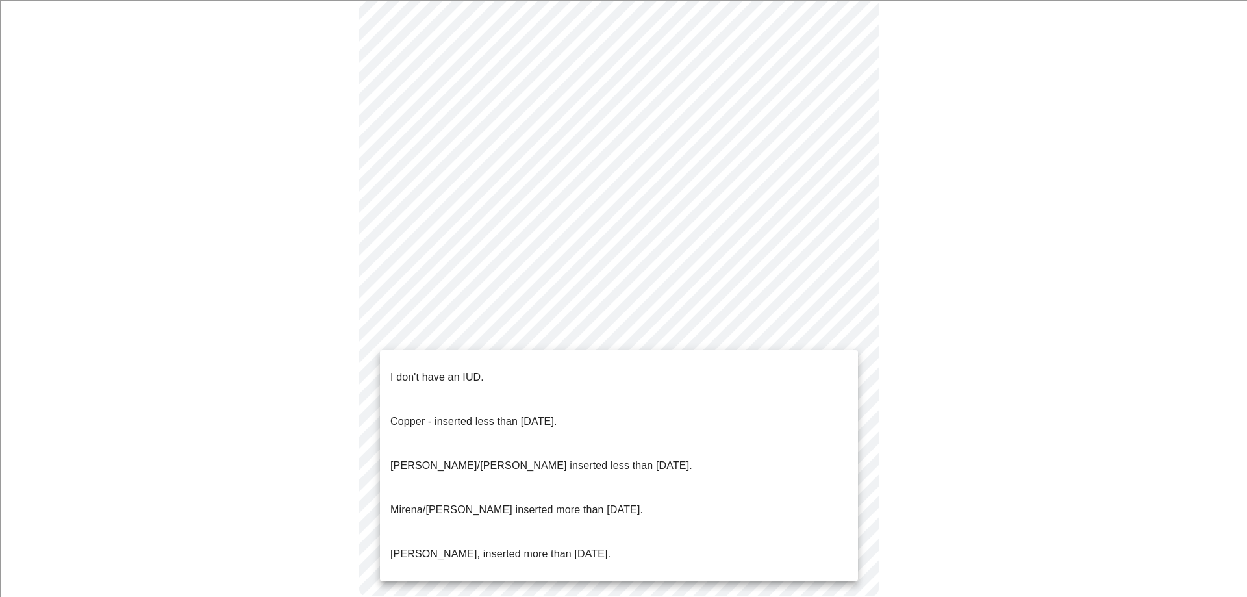
click at [513, 372] on li "I don't have an IUD." at bounding box center [619, 377] width 478 height 44
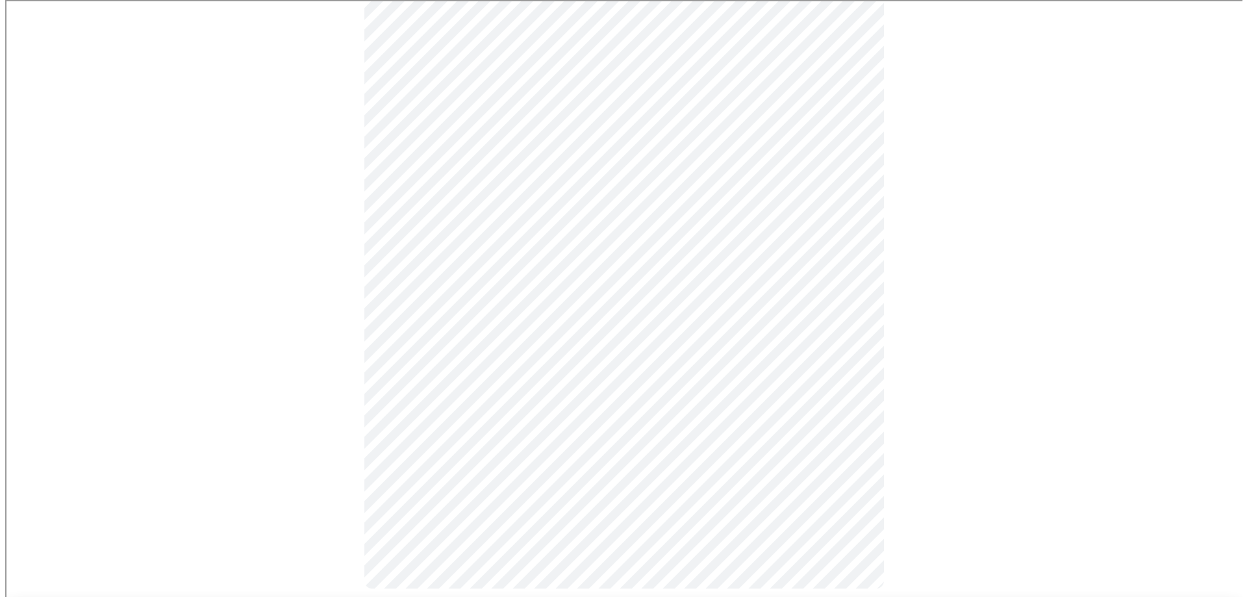
scroll to position [662, 0]
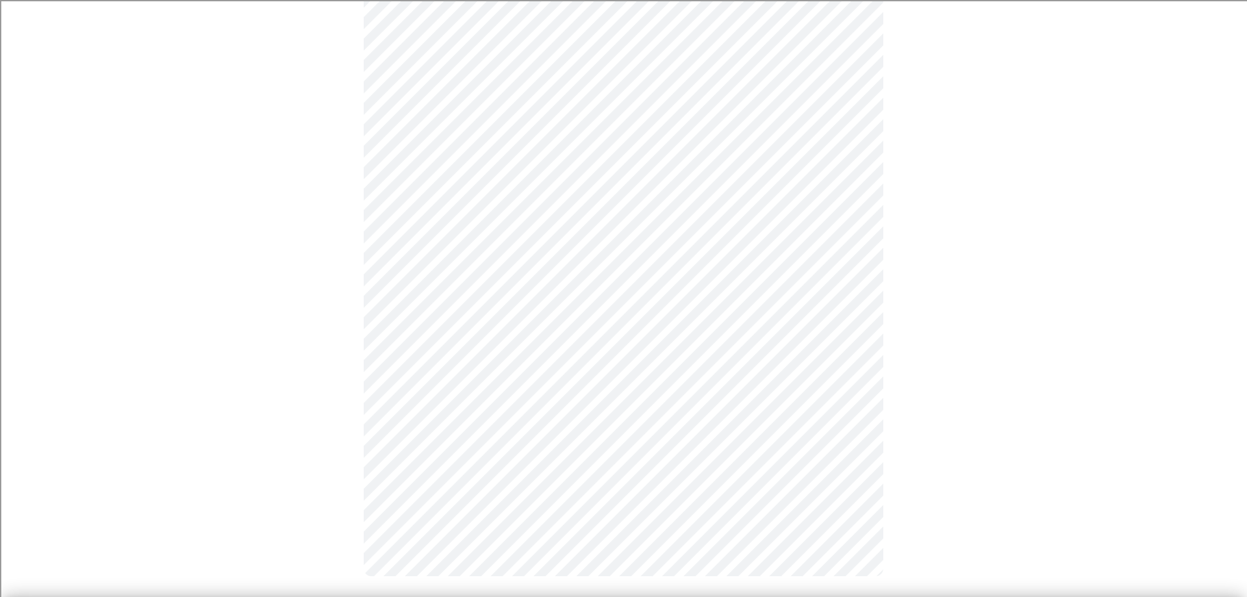
click at [446, 427] on body "MyMenopauseRx Appointments Messaging Labs Uploads Medications Community Refer a…" at bounding box center [623, 22] width 1237 height 1359
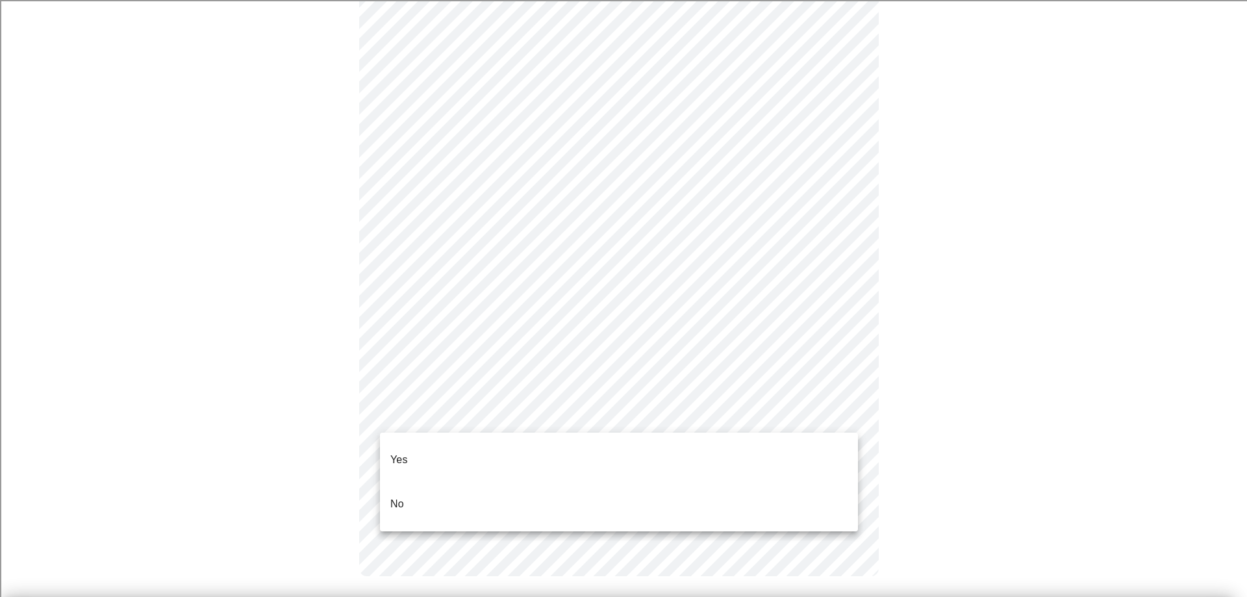
click at [437, 453] on li "Yes" at bounding box center [619, 460] width 478 height 44
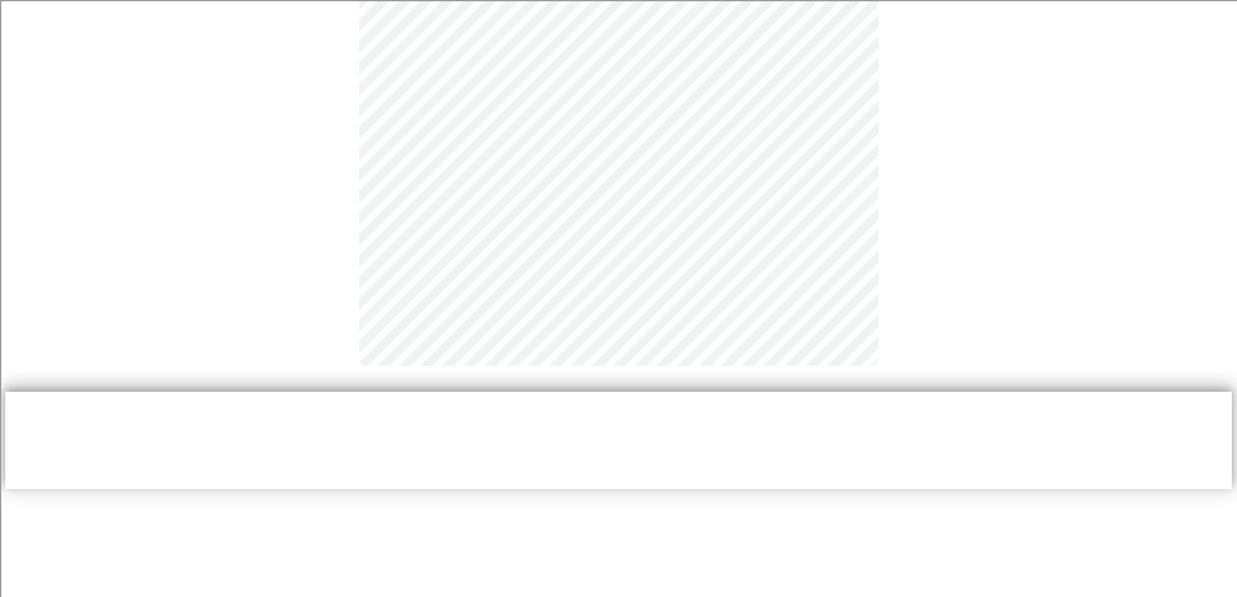
scroll to position [0, 0]
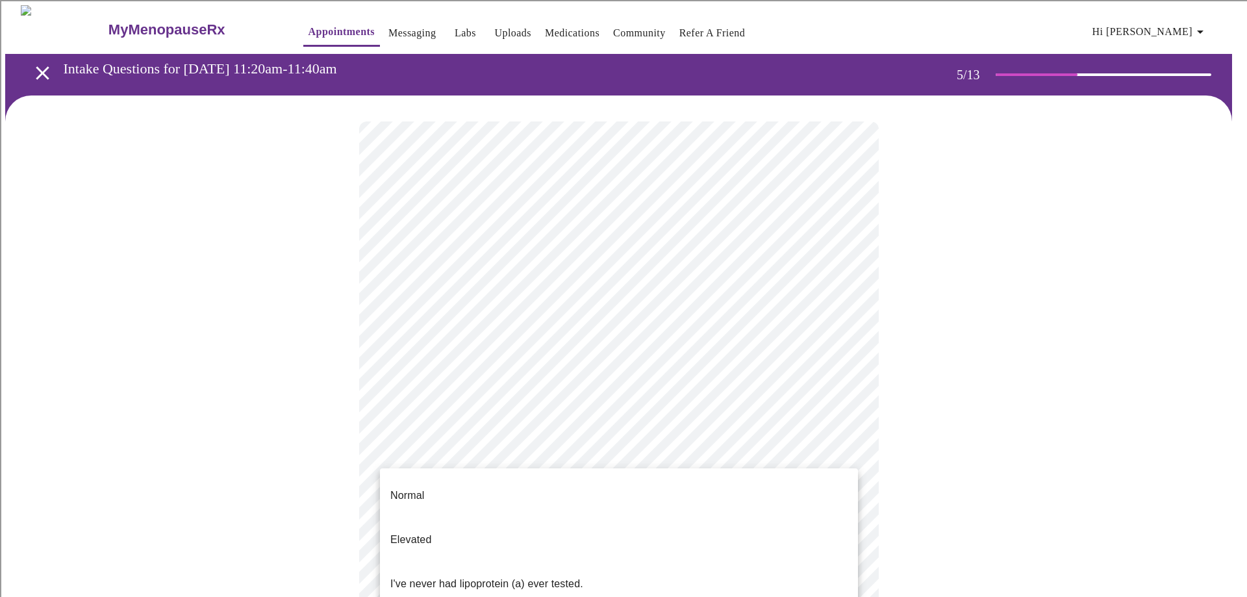
click at [501, 449] on body "MyMenopauseRx Appointments Messaging Labs Uploads Medications Community Refer a…" at bounding box center [623, 535] width 1237 height 1060
drag, startPoint x: 1009, startPoint y: 305, endPoint x: 964, endPoint y: 248, distance: 73.0
click at [1009, 301] on div at bounding box center [623, 298] width 1247 height 597
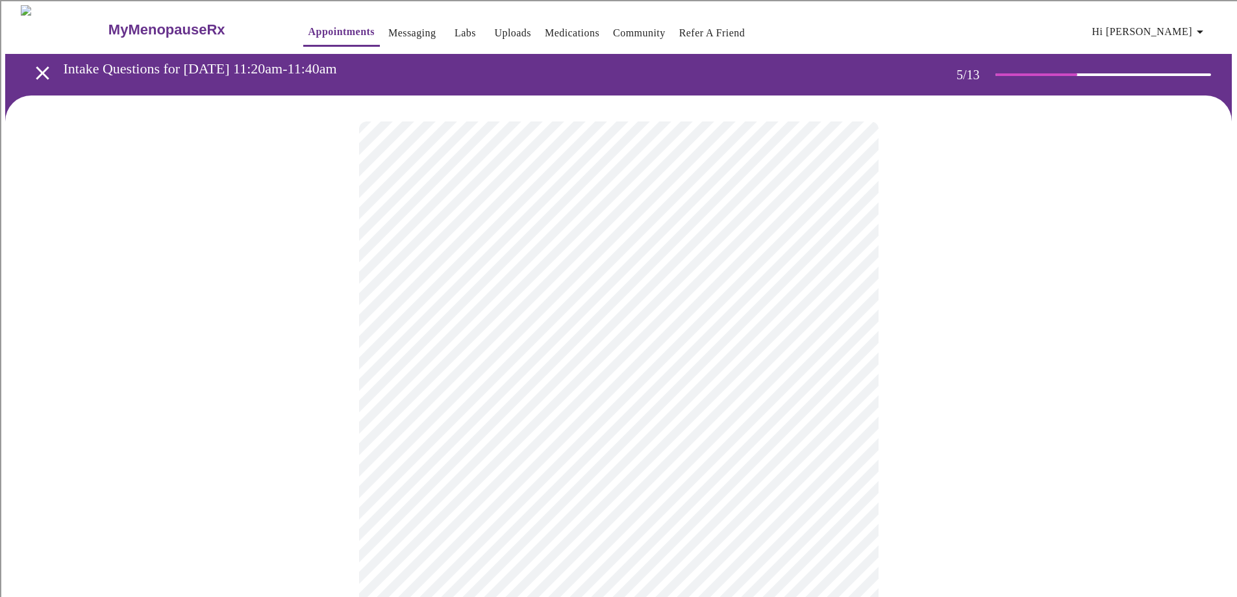
click at [480, 457] on body "MyMenopauseRx Appointments Messaging Labs Uploads Medications Community Refer a…" at bounding box center [618, 535] width 1227 height 1060
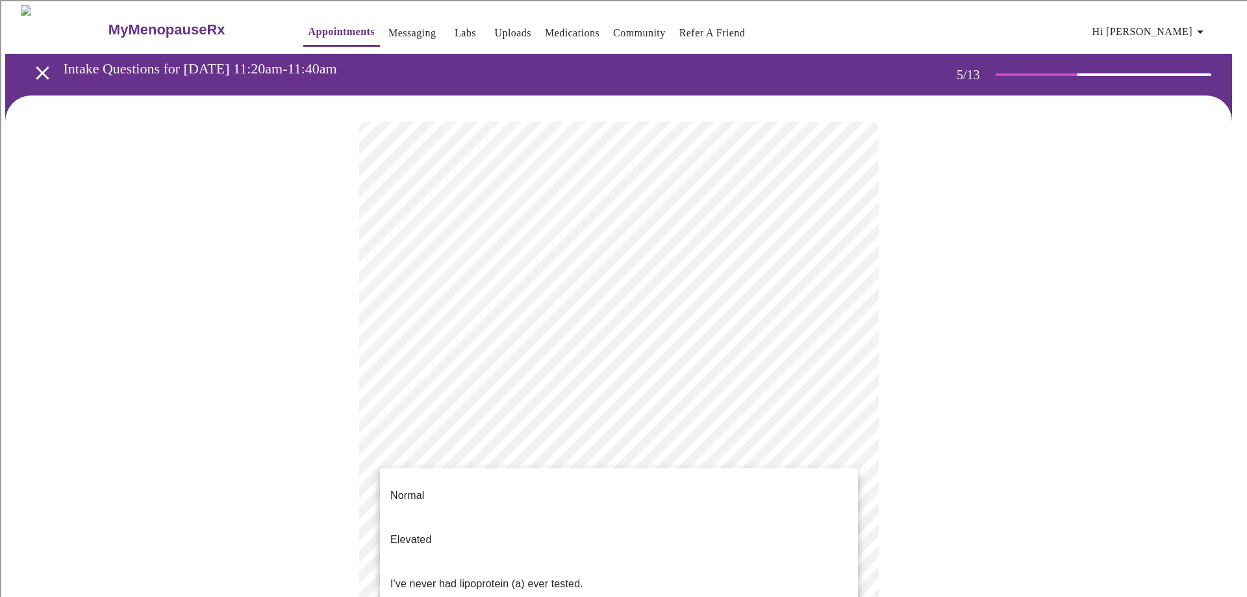
click at [435, 518] on li "Elevated" at bounding box center [619, 540] width 478 height 44
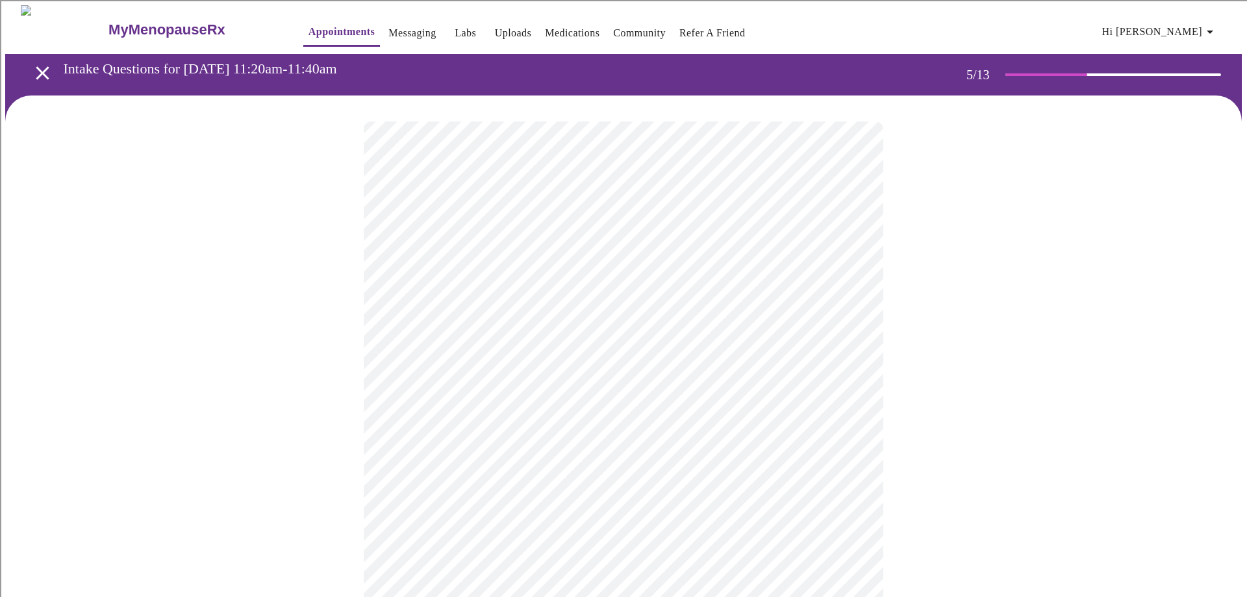
click at [464, 446] on body "MyMenopauseRx Appointments Messaging Labs Uploads Medications Community Refer a…" at bounding box center [623, 531] width 1237 height 1053
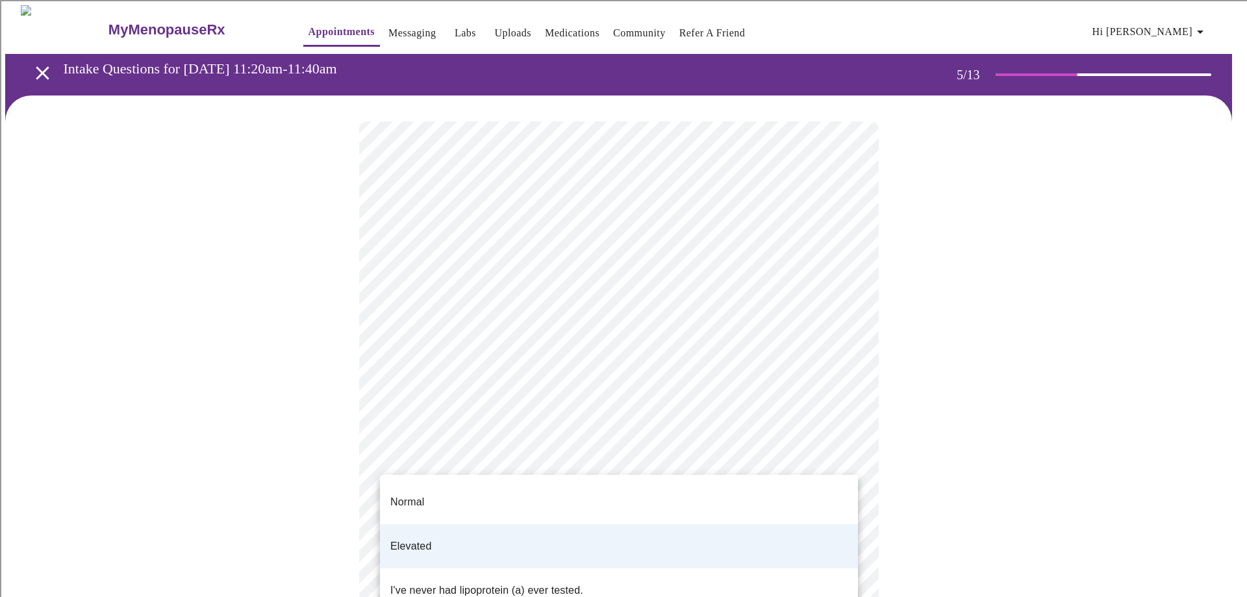
click at [418, 499] on p "Normal" at bounding box center [407, 502] width 34 height 16
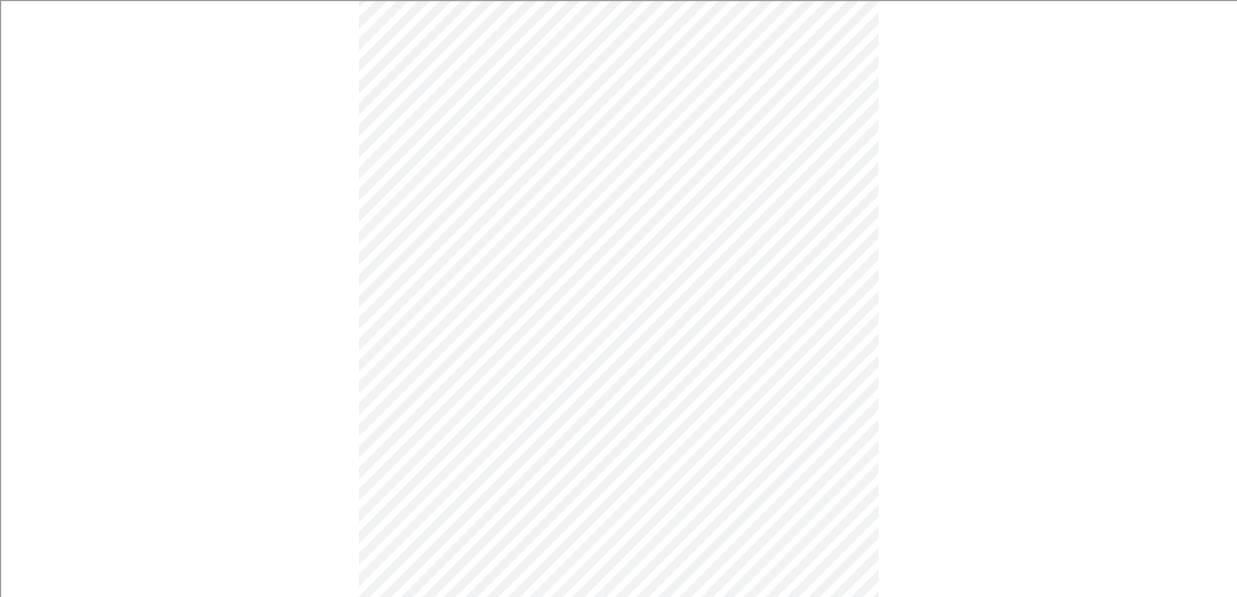
scroll to position [3183, 0]
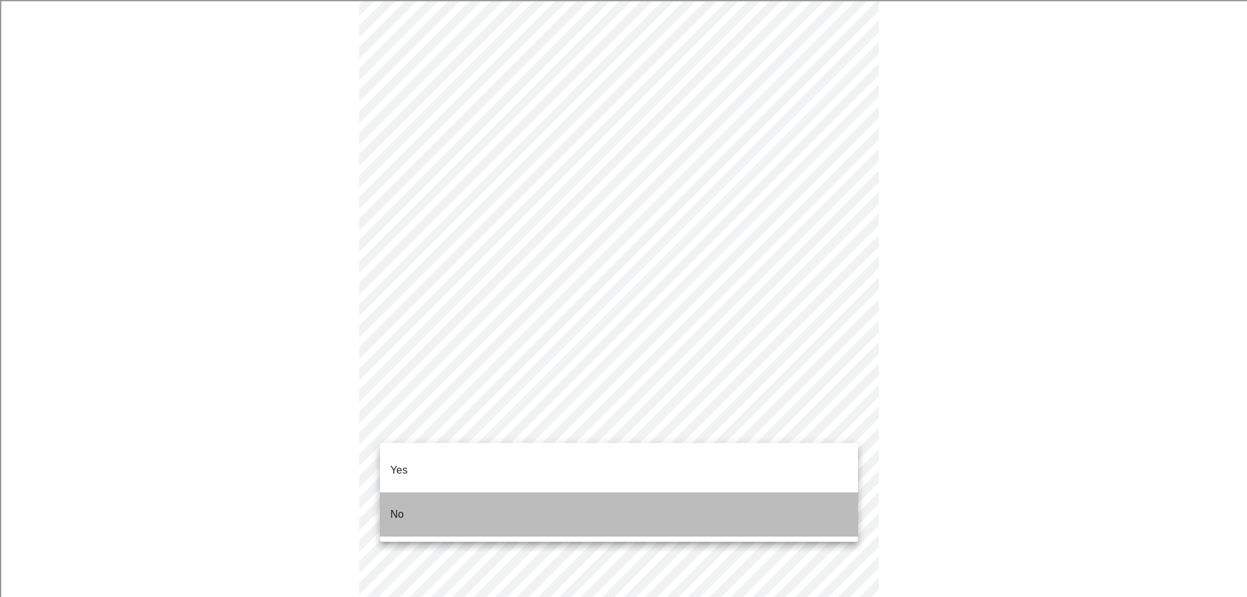
click at [470, 495] on li "No" at bounding box center [619, 514] width 478 height 44
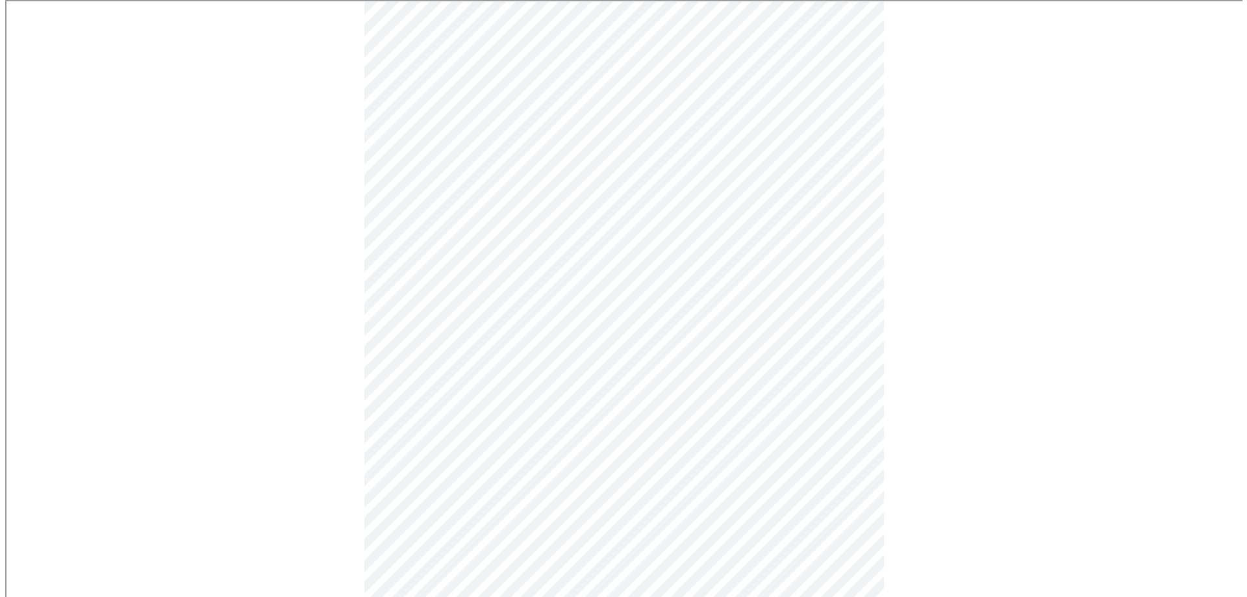
scroll to position [260, 0]
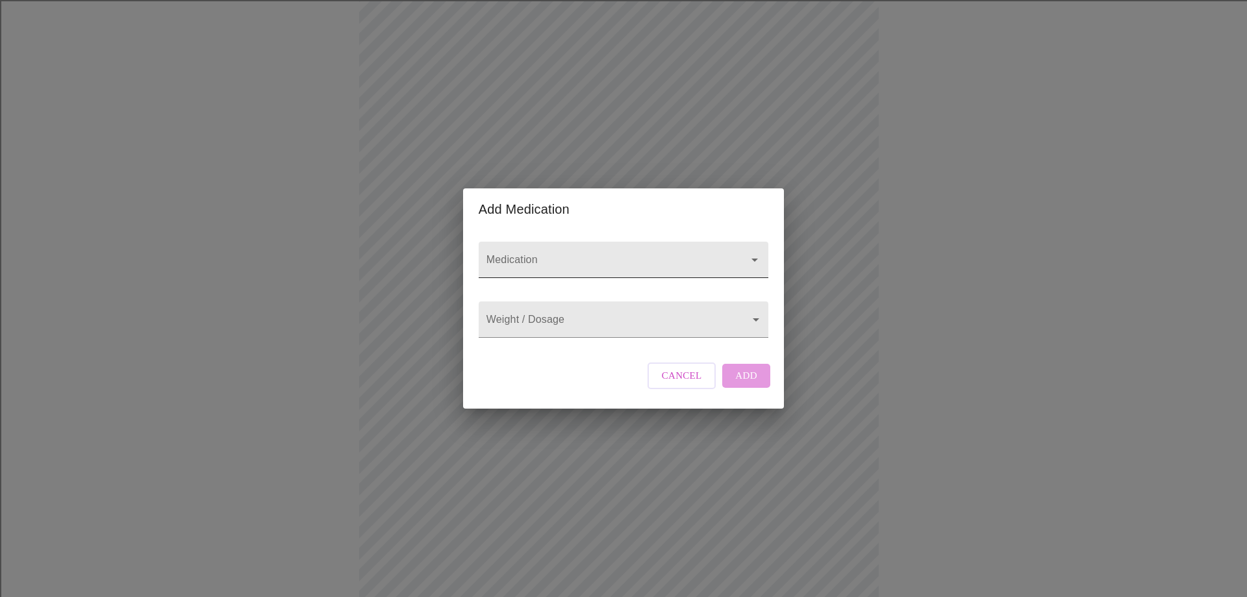
click at [537, 254] on input "Medication" at bounding box center [605, 266] width 242 height 24
type input "m"
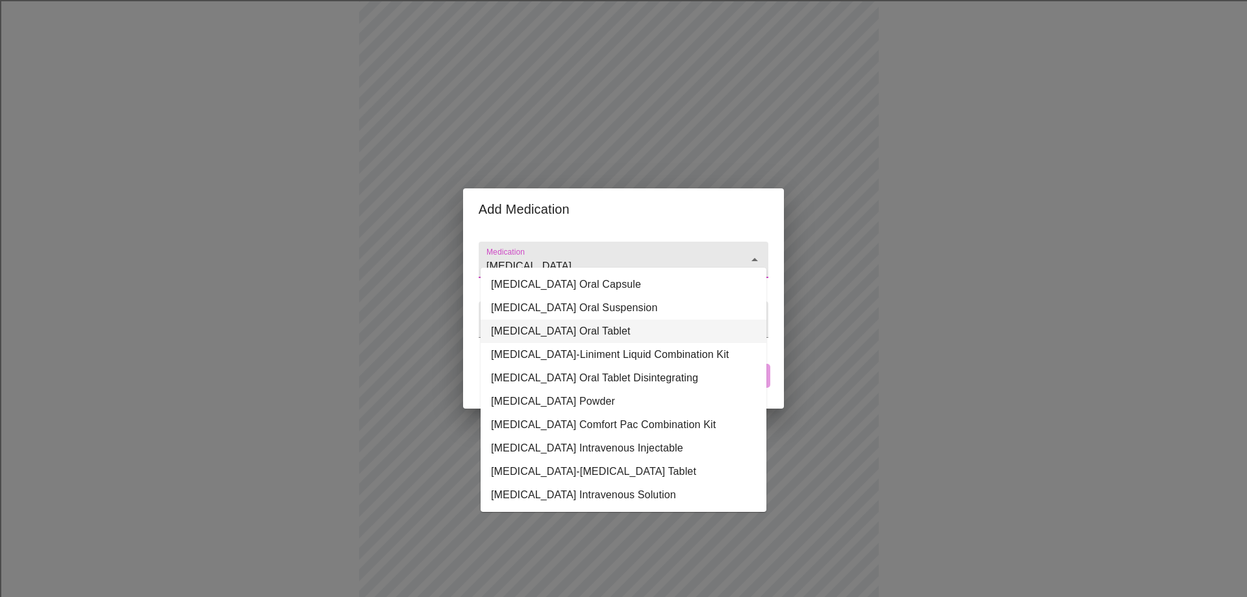
click at [547, 328] on li "[MEDICAL_DATA] Oral Tablet" at bounding box center [624, 331] width 286 height 23
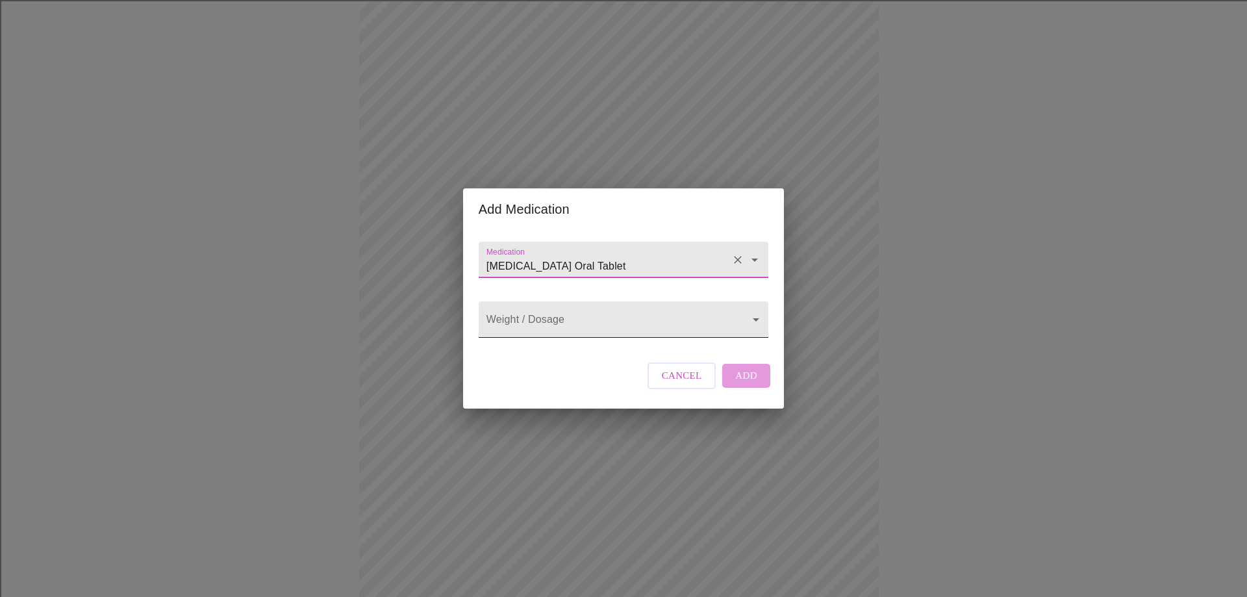
type input "[MEDICAL_DATA] Oral Tablet"
click at [643, 313] on body "MyMenopauseRx Appointments Messaging Labs Uploads Medications Community Refer a…" at bounding box center [623, 498] width 1237 height 1507
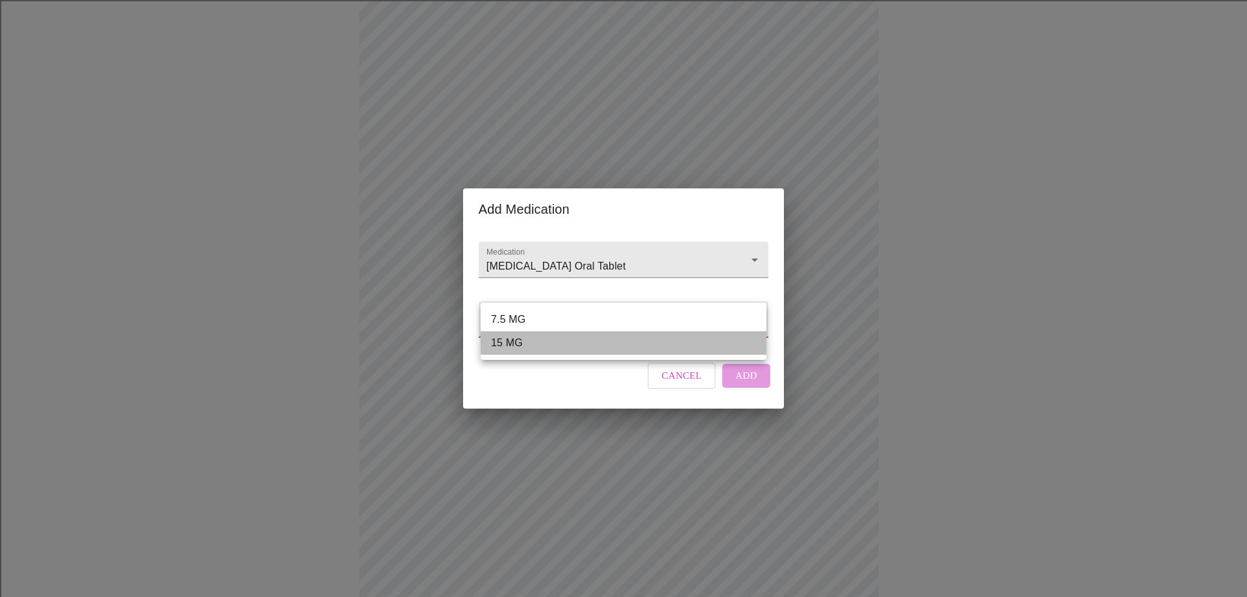
click at [623, 341] on li "15 MG" at bounding box center [624, 342] width 286 height 23
type input "15 MG"
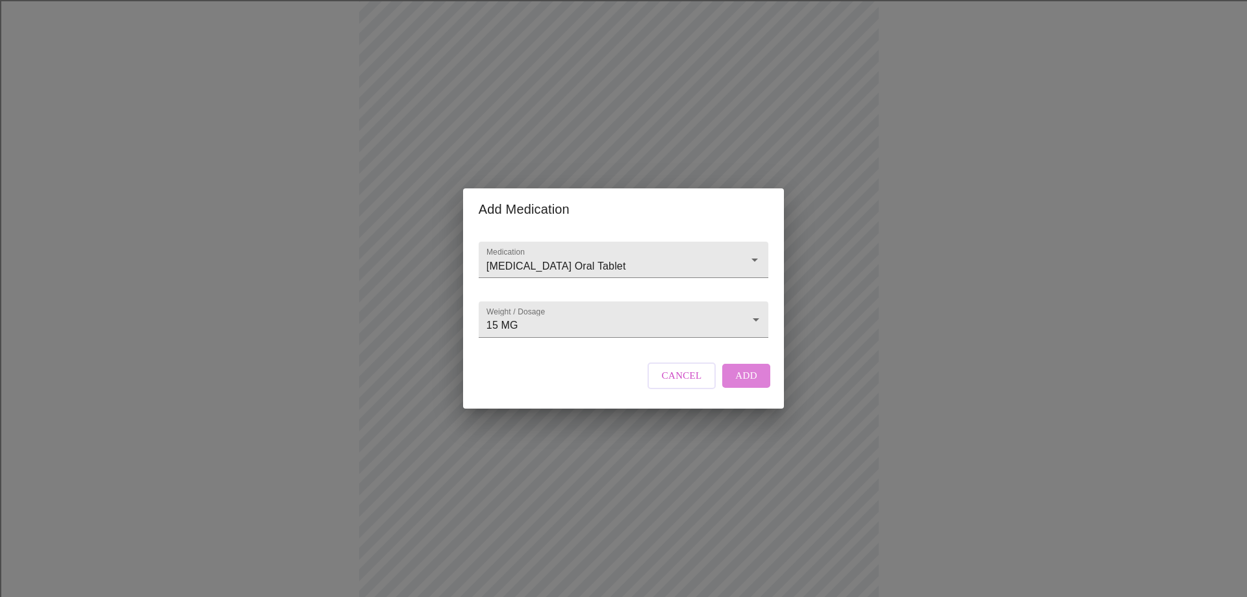
click at [756, 387] on button "Add" at bounding box center [746, 375] width 48 height 23
click at [632, 242] on div at bounding box center [624, 260] width 290 height 36
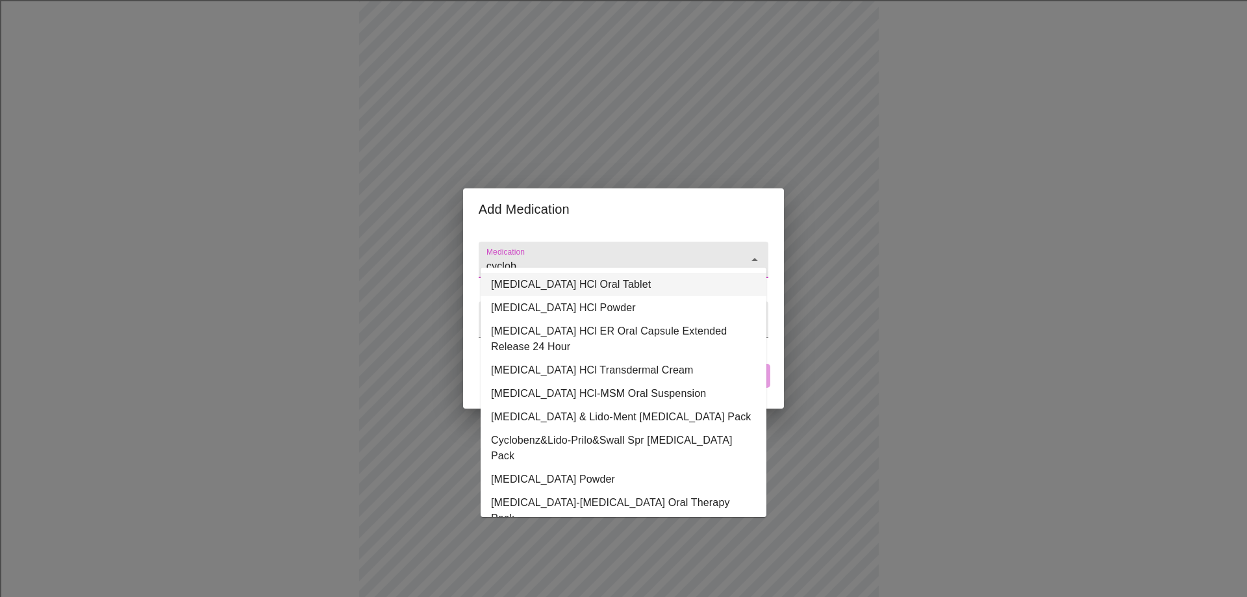
click at [605, 281] on li "[MEDICAL_DATA] HCl Oral Tablet" at bounding box center [624, 284] width 286 height 23
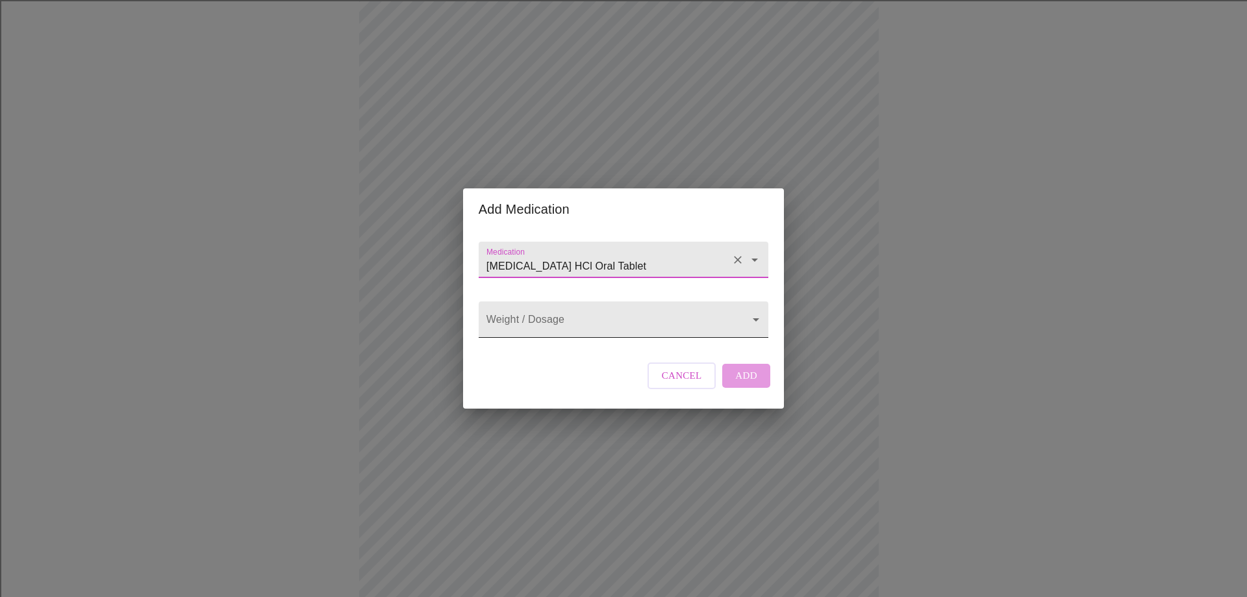
type input "[MEDICAL_DATA] HCl Oral Tablet"
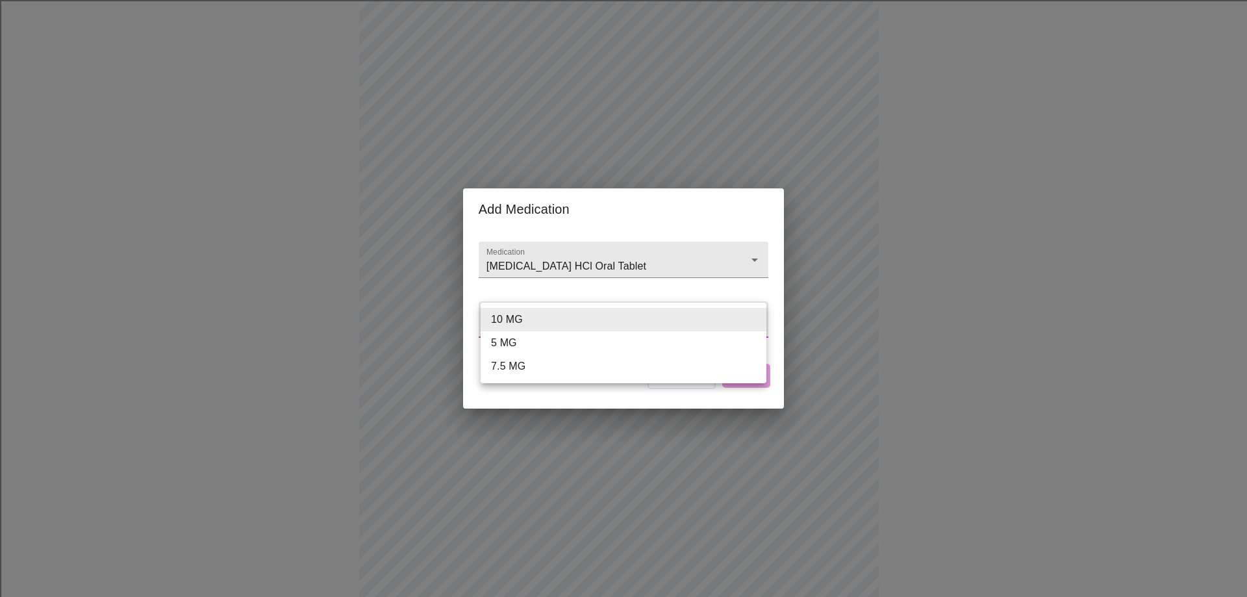
click at [643, 323] on body "MyMenopauseRx Appointments Messaging Labs Uploads Medications Community Refer a…" at bounding box center [623, 522] width 1237 height 1555
click at [520, 342] on li "5 MG" at bounding box center [624, 342] width 286 height 23
type input "5 MG"
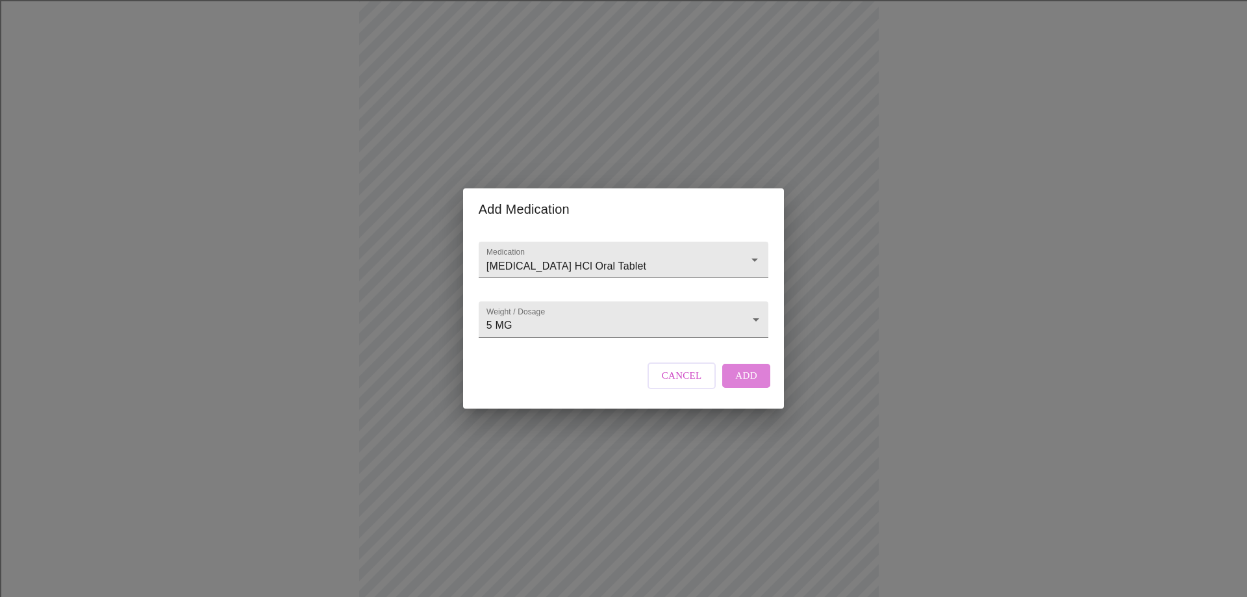
click at [739, 384] on span "Add" at bounding box center [746, 375] width 22 height 17
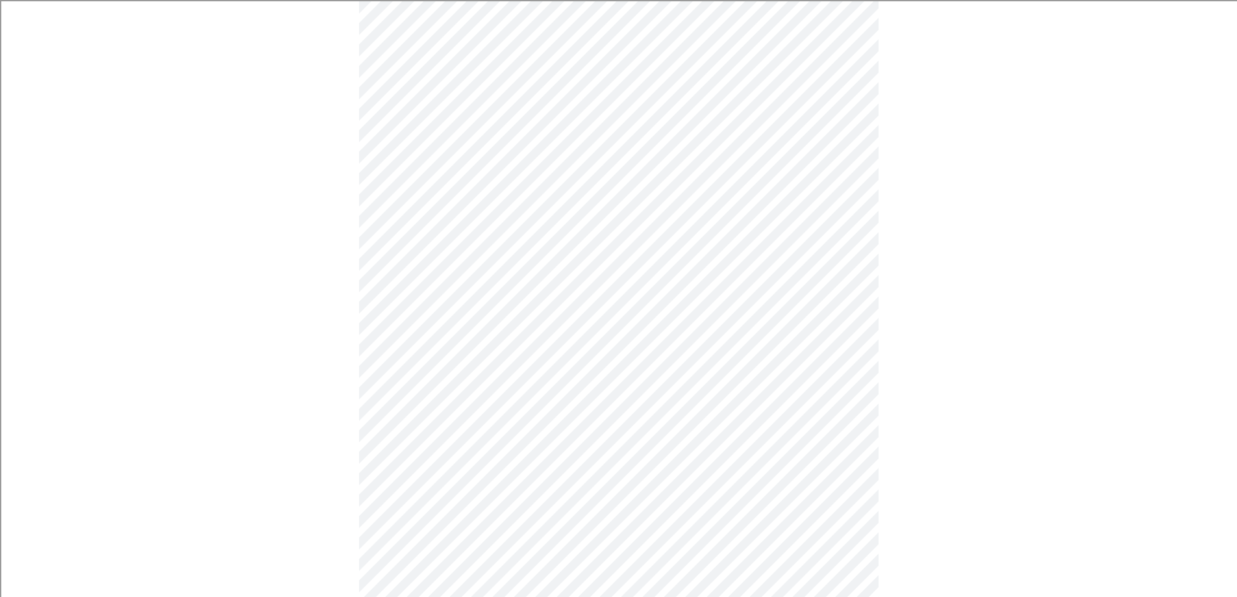
scroll to position [906, 0]
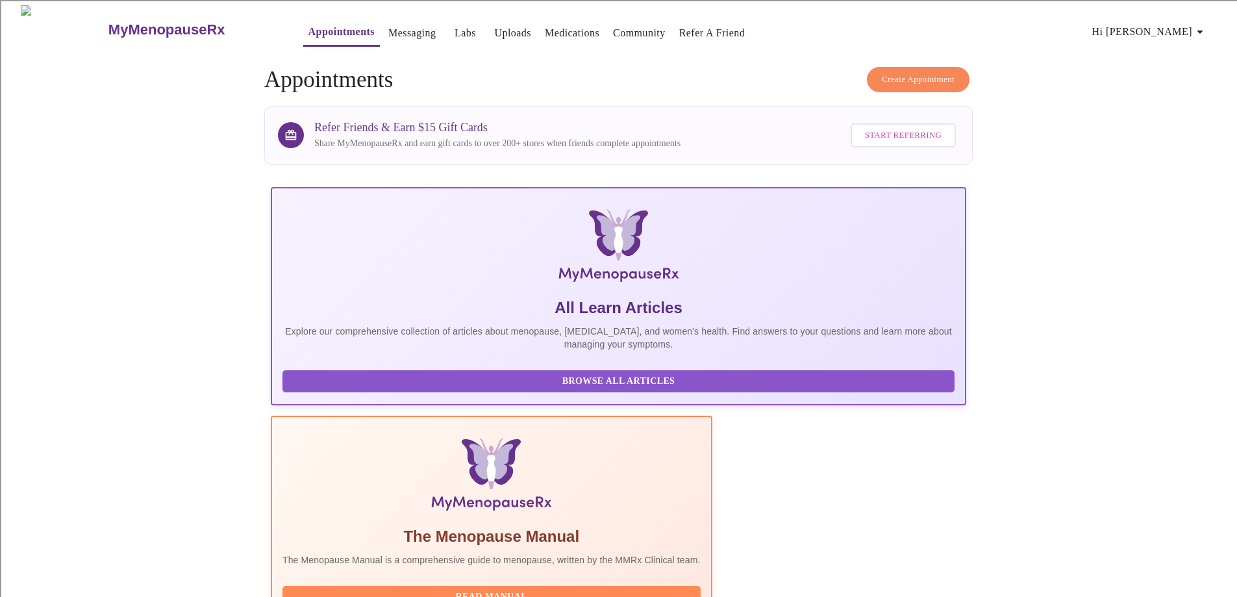
click at [1178, 27] on span "Hi [PERSON_NAME]" at bounding box center [1151, 32] width 116 height 18
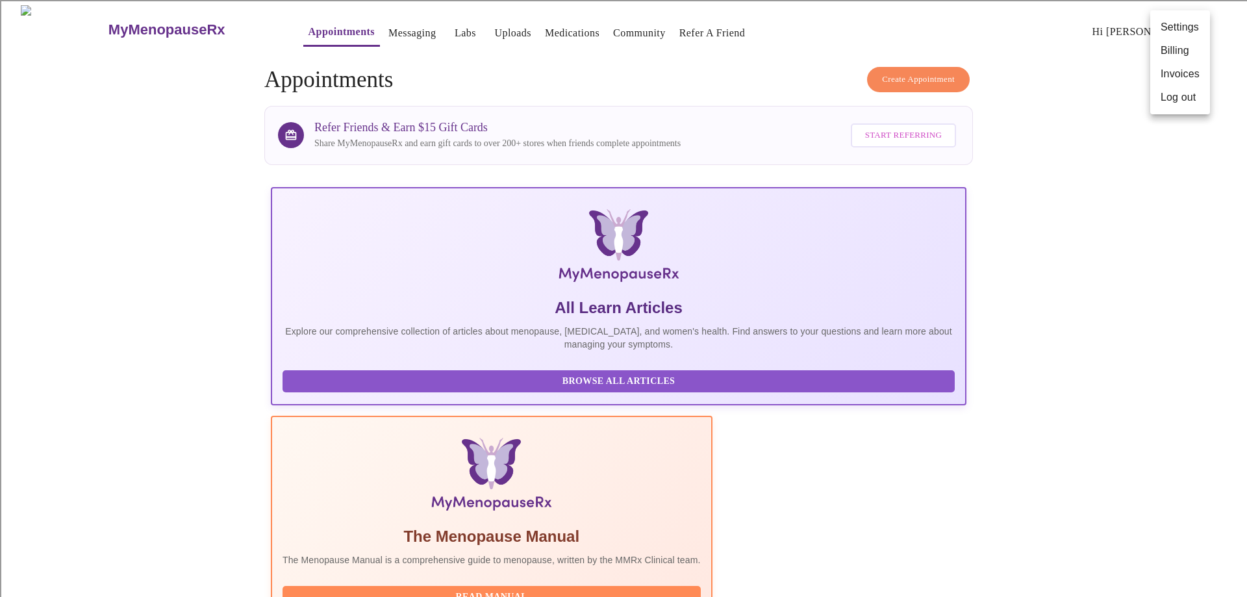
click at [1168, 93] on li "Log out" at bounding box center [1180, 97] width 60 height 23
